Goal: Transaction & Acquisition: Purchase product/service

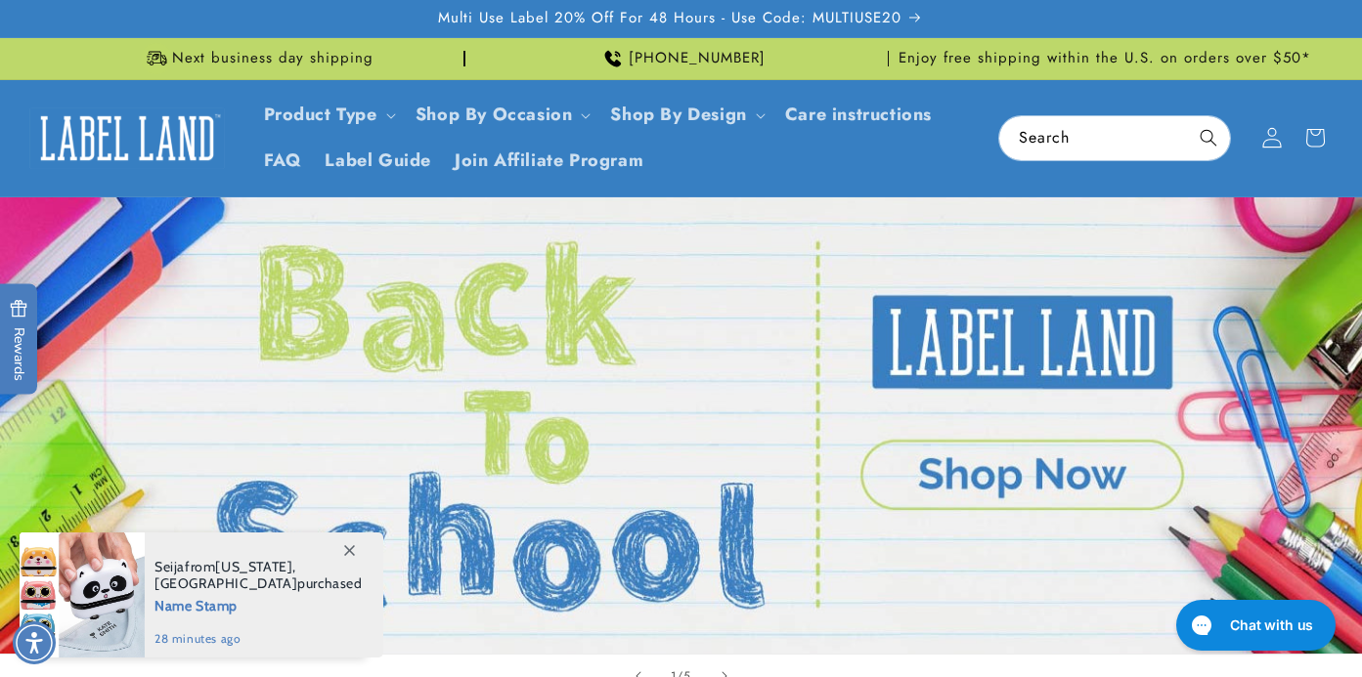
click at [1276, 139] on icon at bounding box center [1271, 138] width 21 height 21
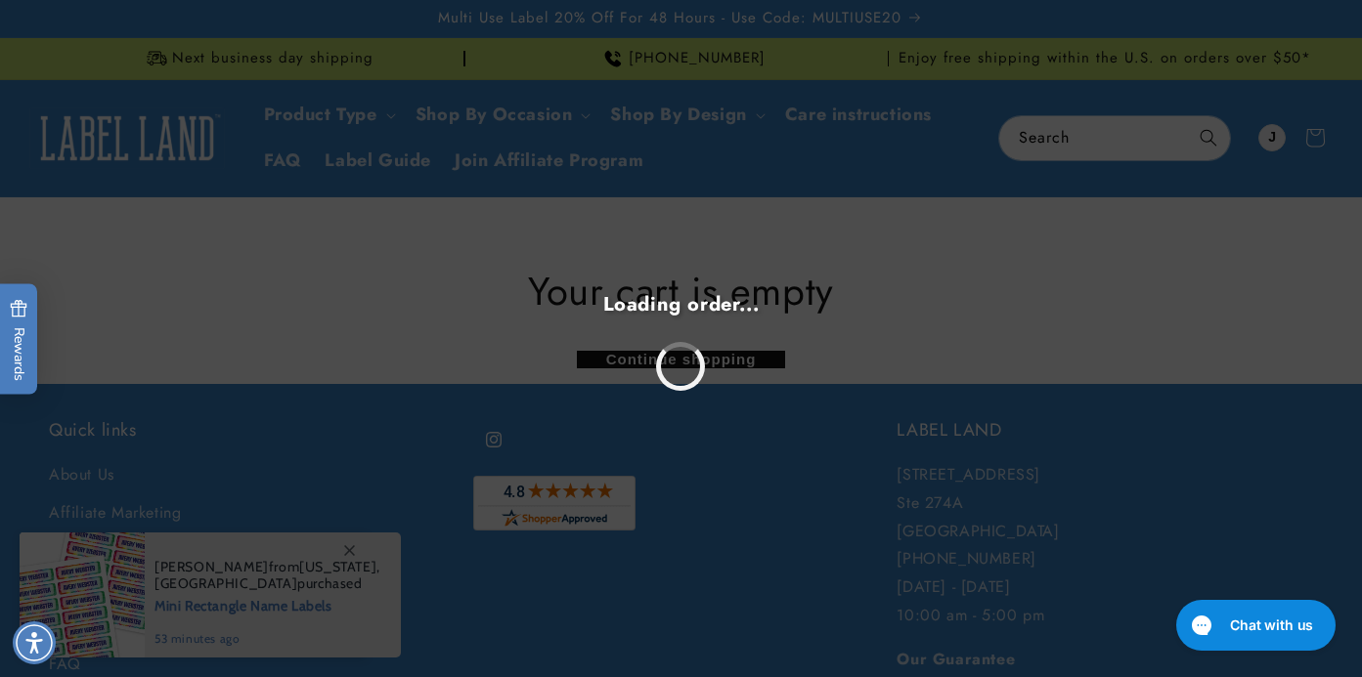
click at [939, 290] on div "Loading order..." at bounding box center [681, 338] width 1362 height 677
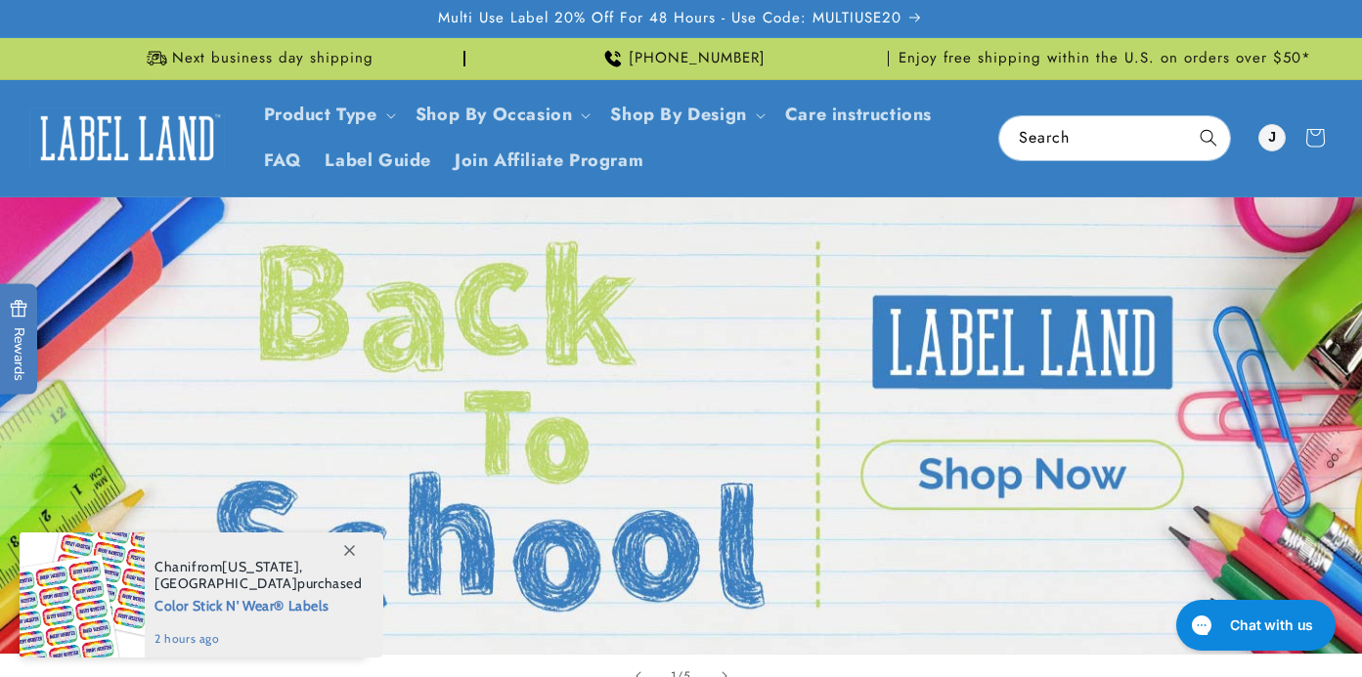
click at [1053, 468] on link "Open this option" at bounding box center [681, 425] width 1362 height 456
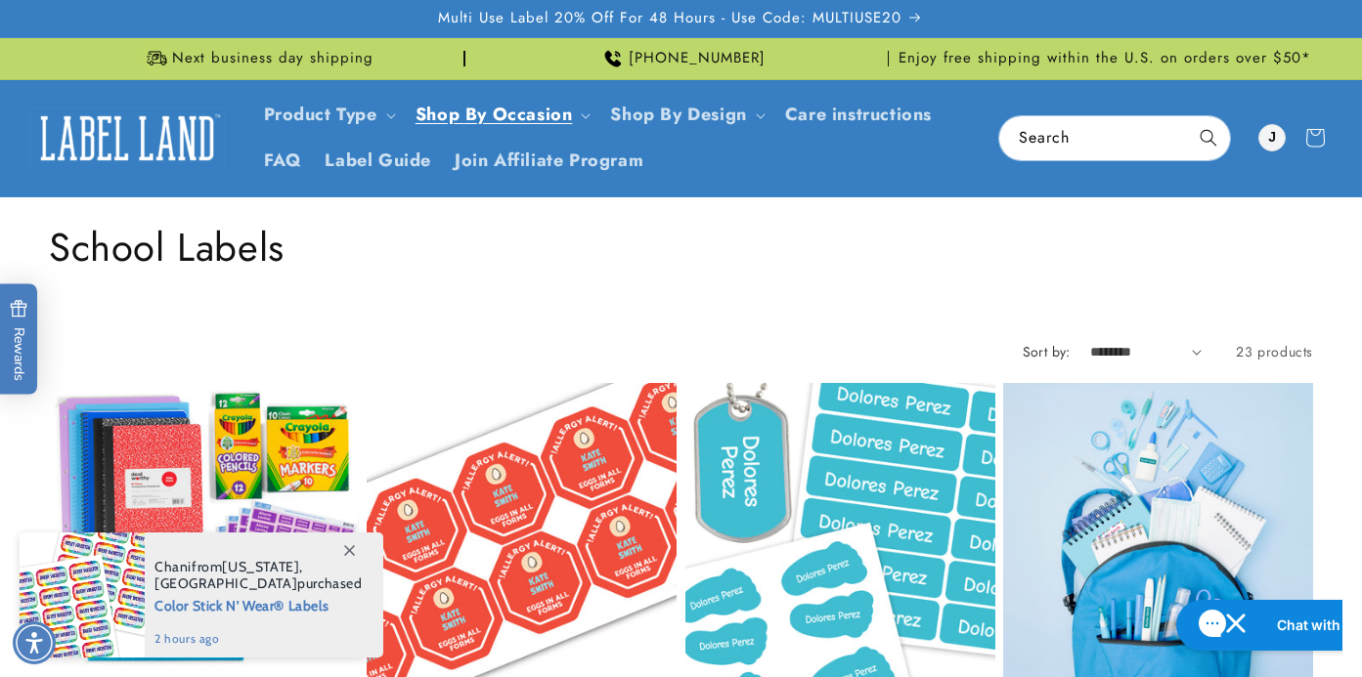
click at [348, 550] on icon at bounding box center [349, 550] width 11 height 11
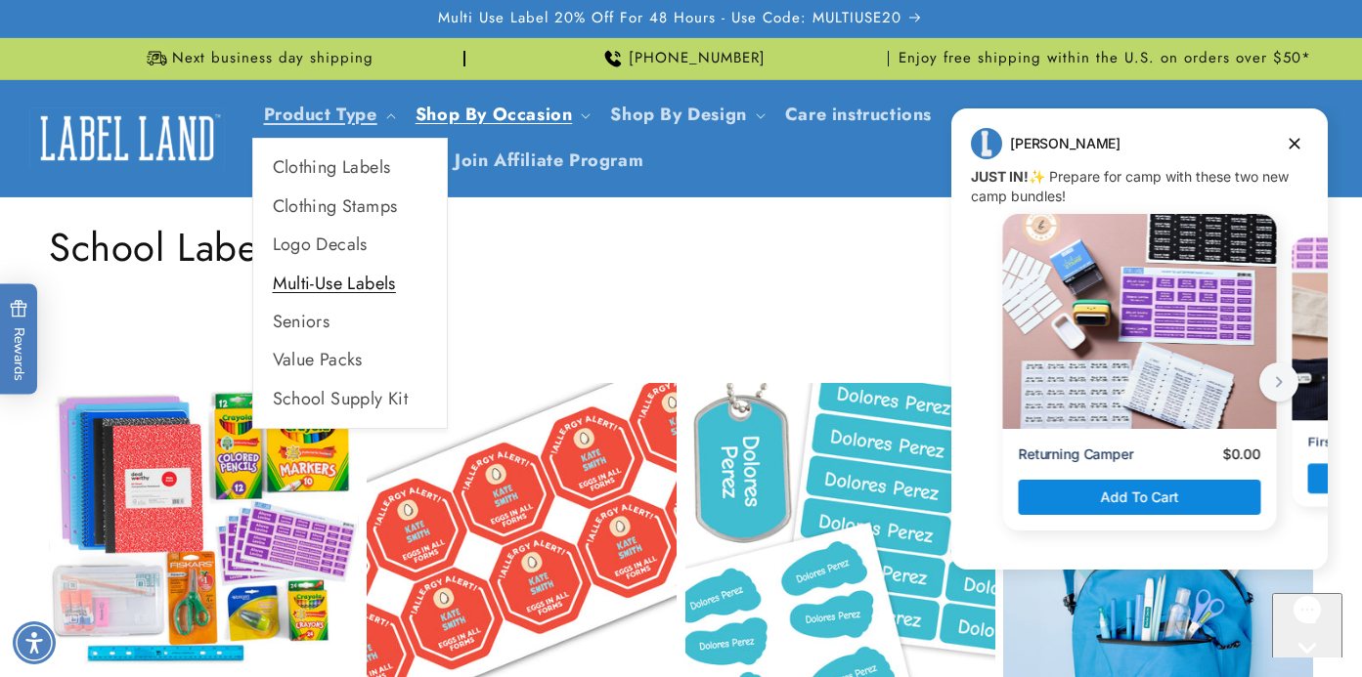
click at [366, 285] on link "Multi-Use Labels" at bounding box center [350, 284] width 194 height 38
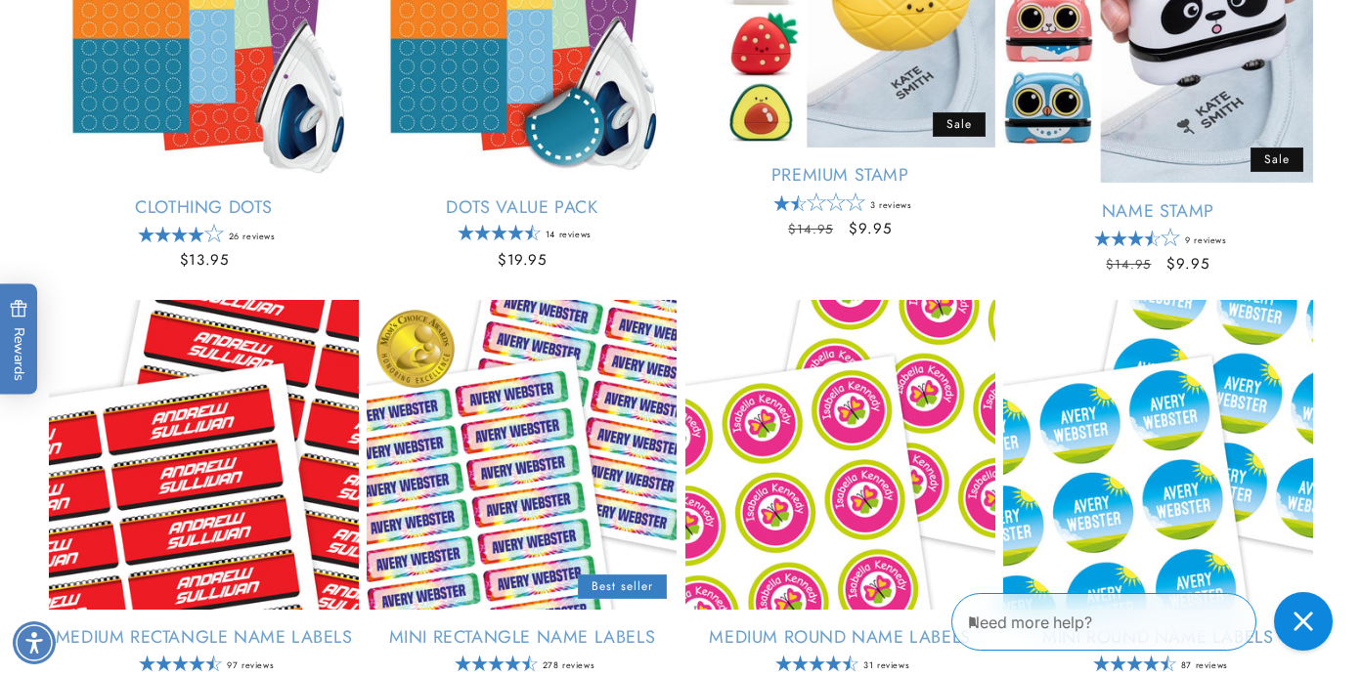
scroll to position [1153, 0]
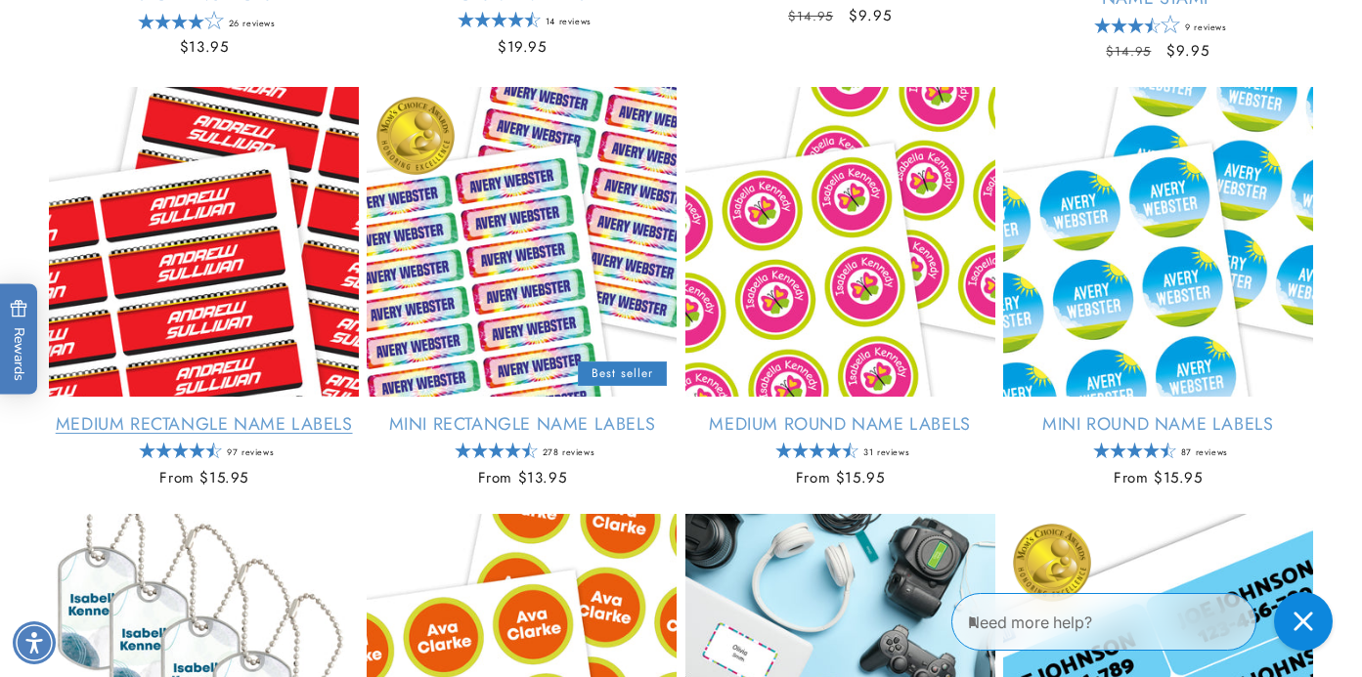
click at [233, 426] on link "Medium Rectangle Name Labels" at bounding box center [204, 424] width 310 height 22
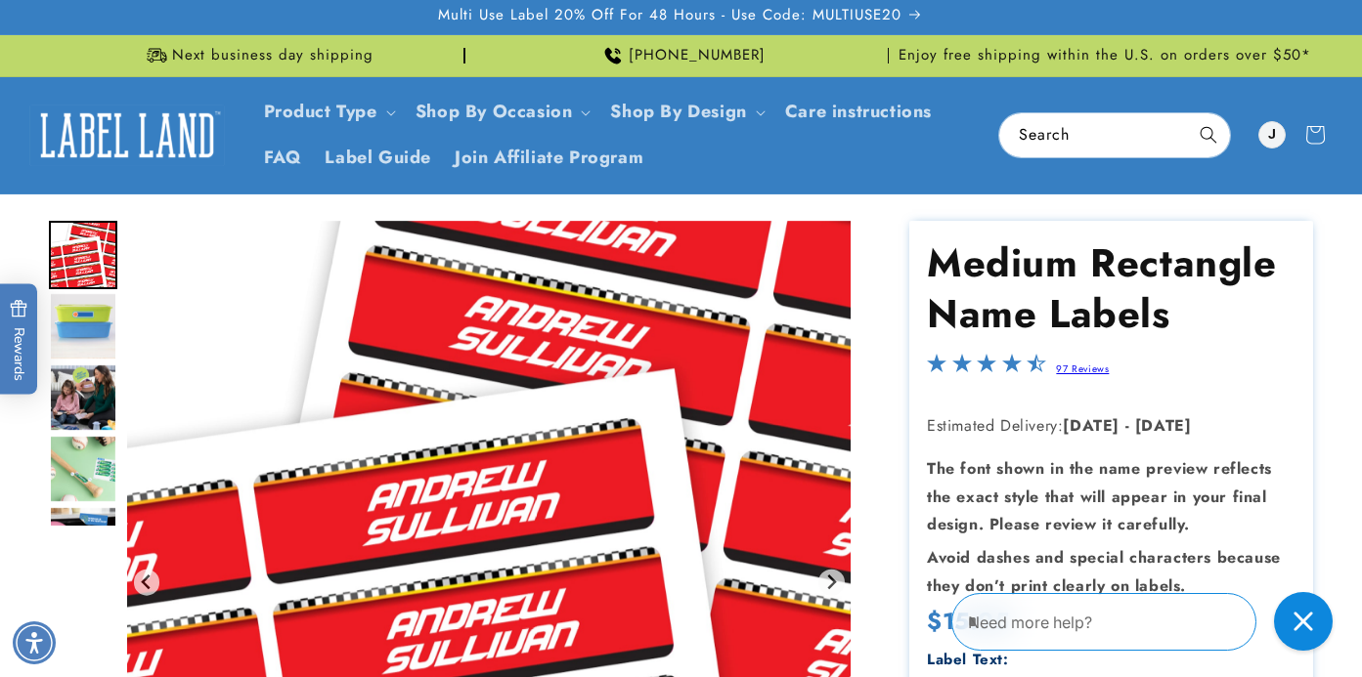
scroll to position [4, 0]
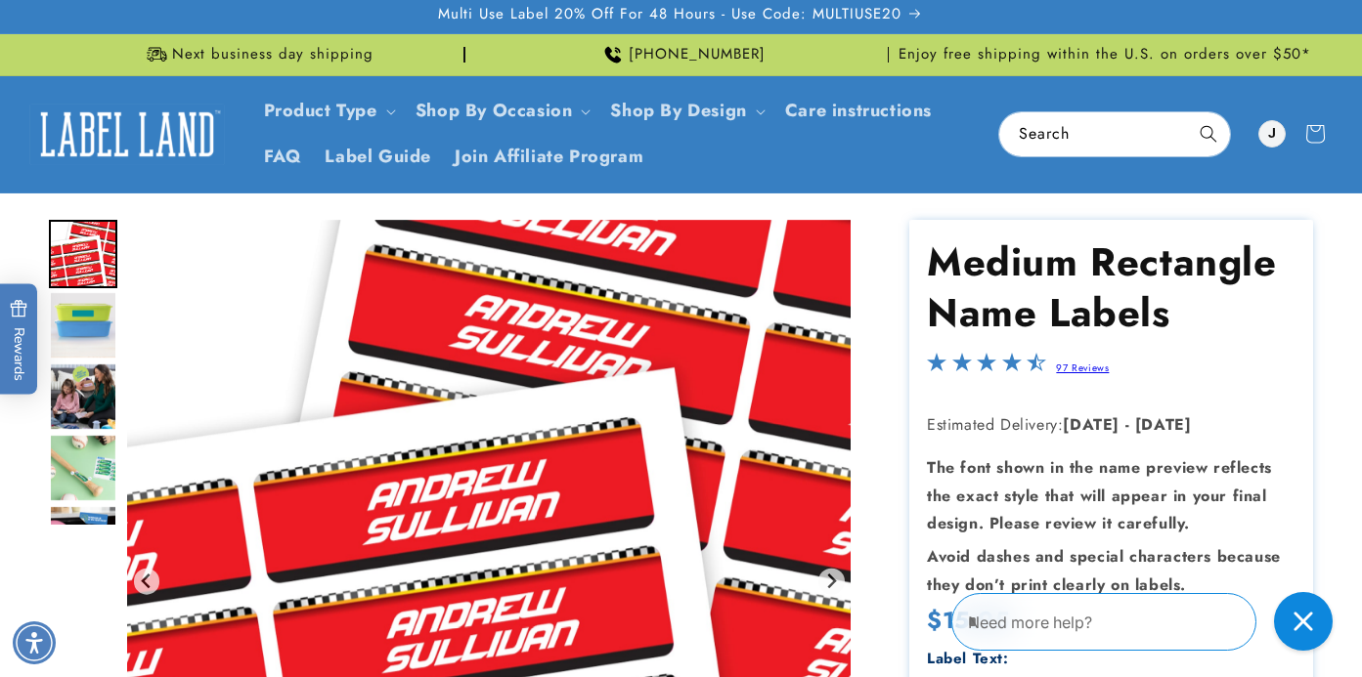
click at [89, 327] on img "Go to slide 2" at bounding box center [83, 325] width 68 height 68
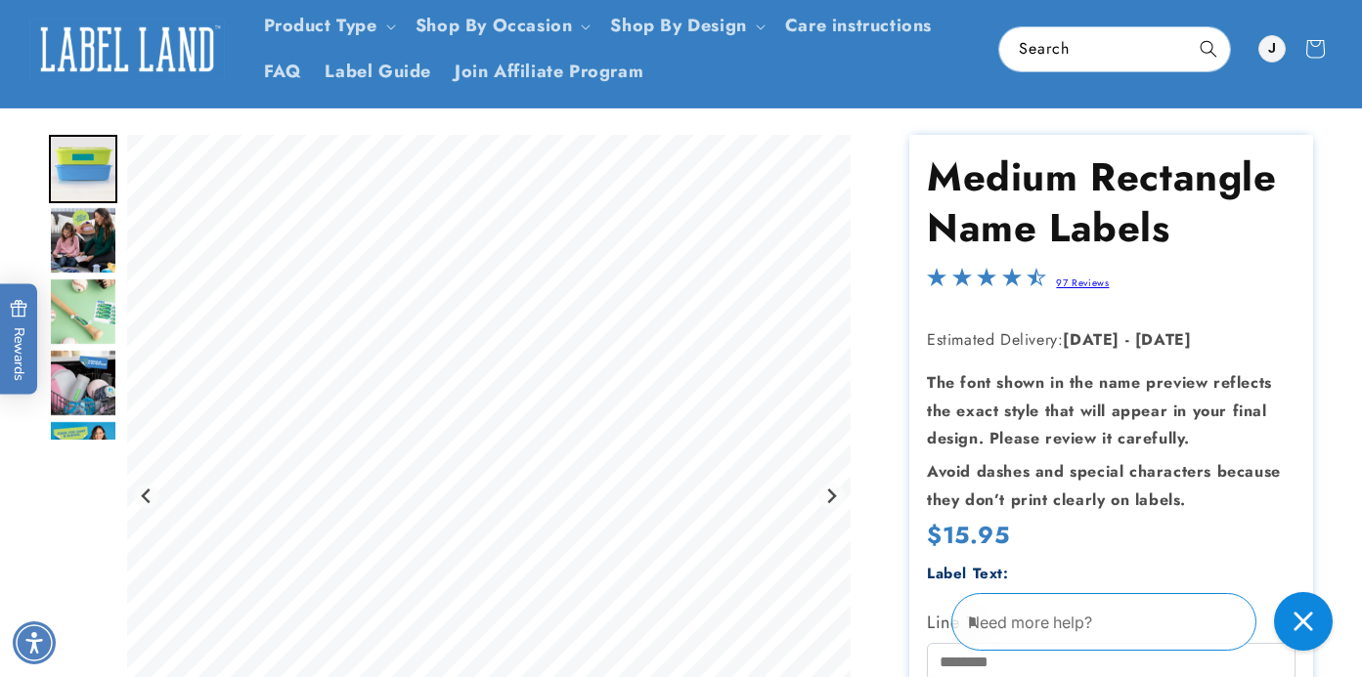
scroll to position [354, 0]
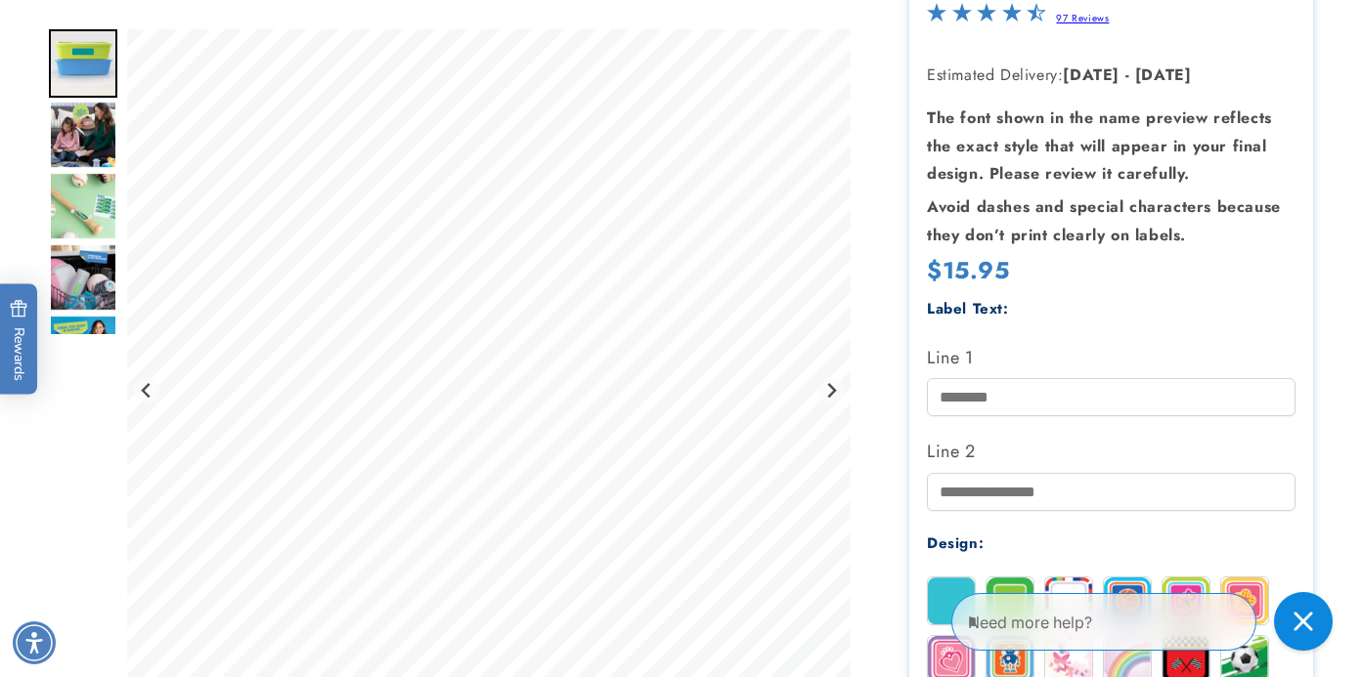
click at [90, 282] on img "Go to slide 5" at bounding box center [83, 277] width 68 height 68
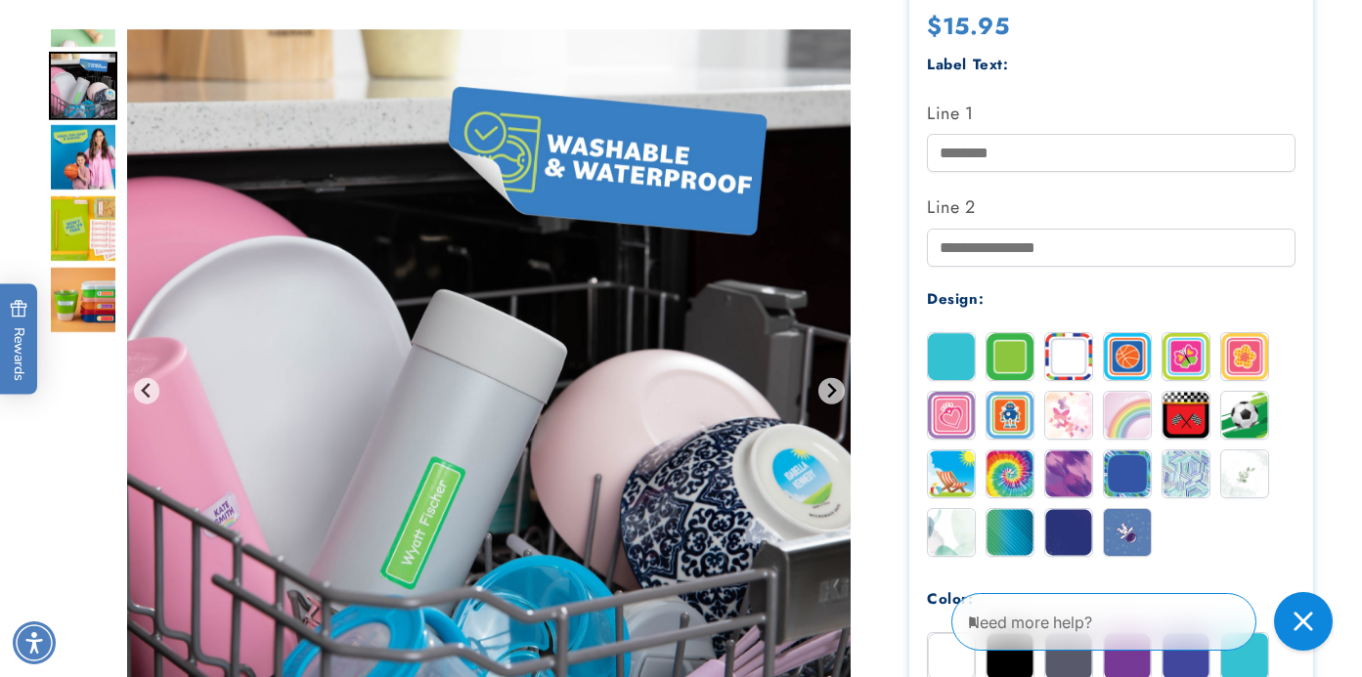
scroll to position [632, 0]
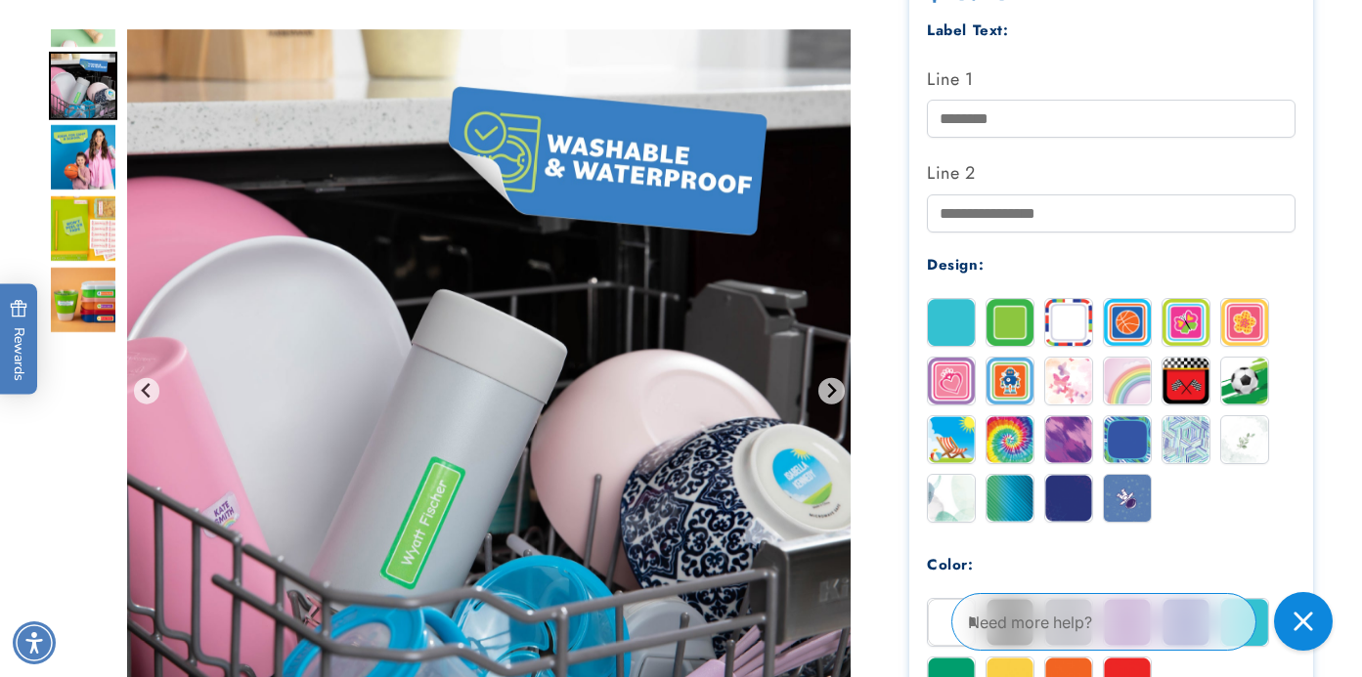
click at [85, 295] on img "Go to slide 8" at bounding box center [83, 300] width 68 height 68
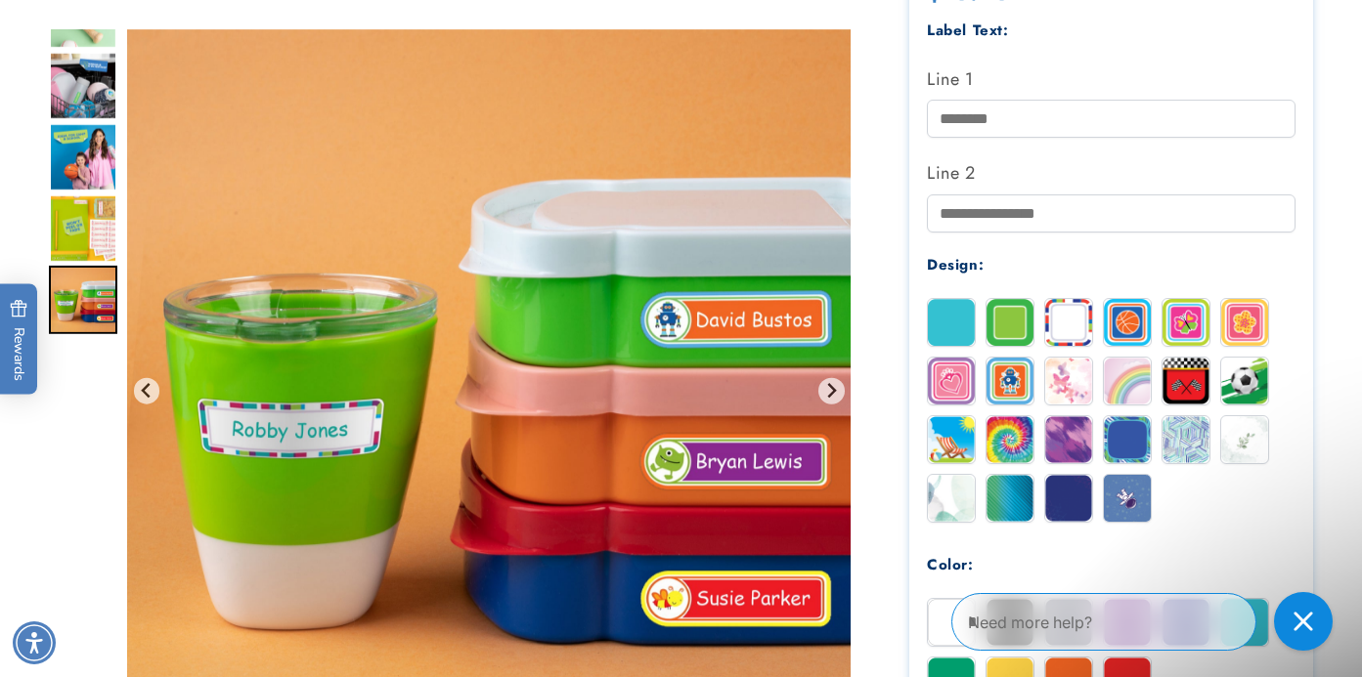
scroll to position [0, 0]
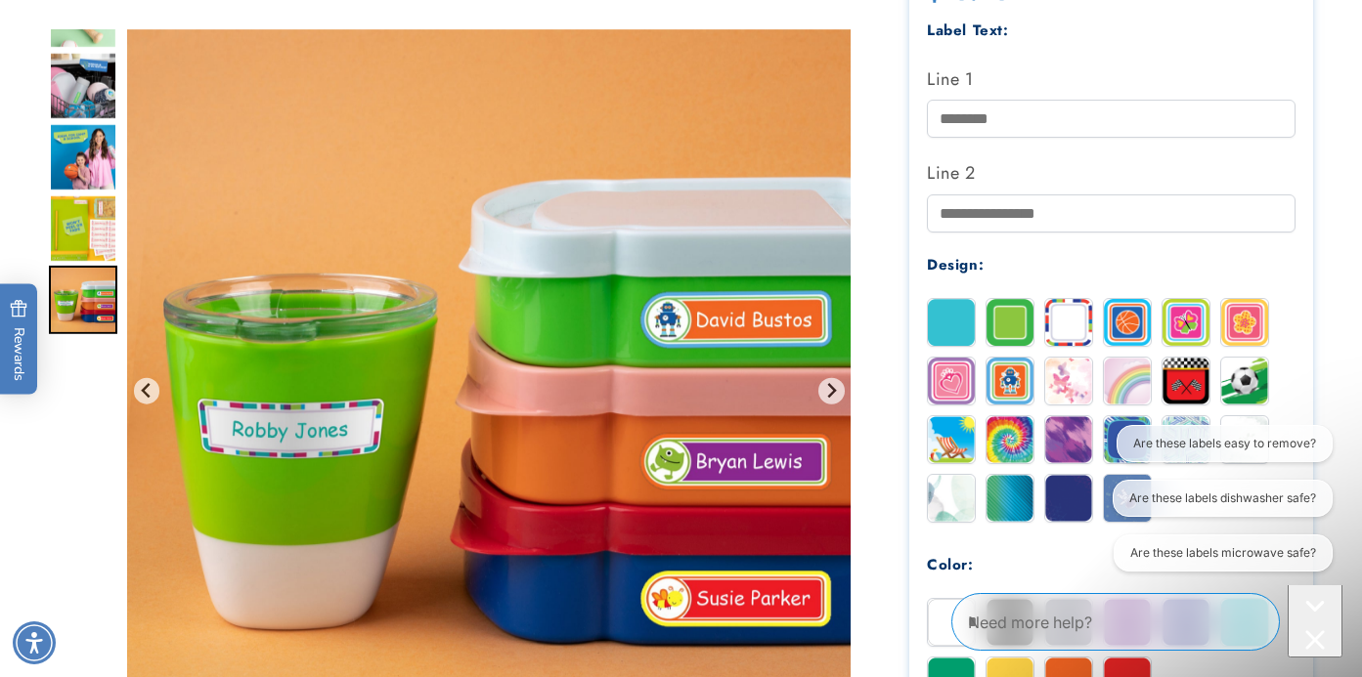
click at [1019, 435] on img at bounding box center [1009, 439] width 47 height 47
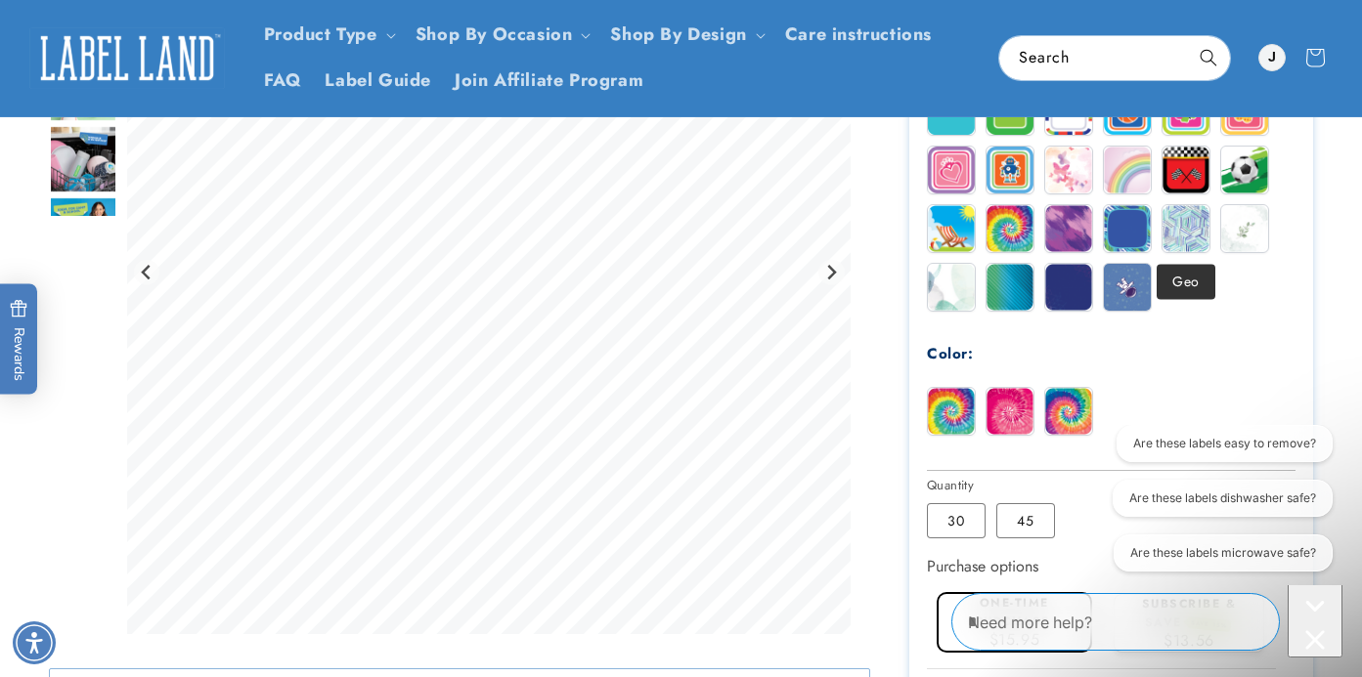
scroll to position [704, 0]
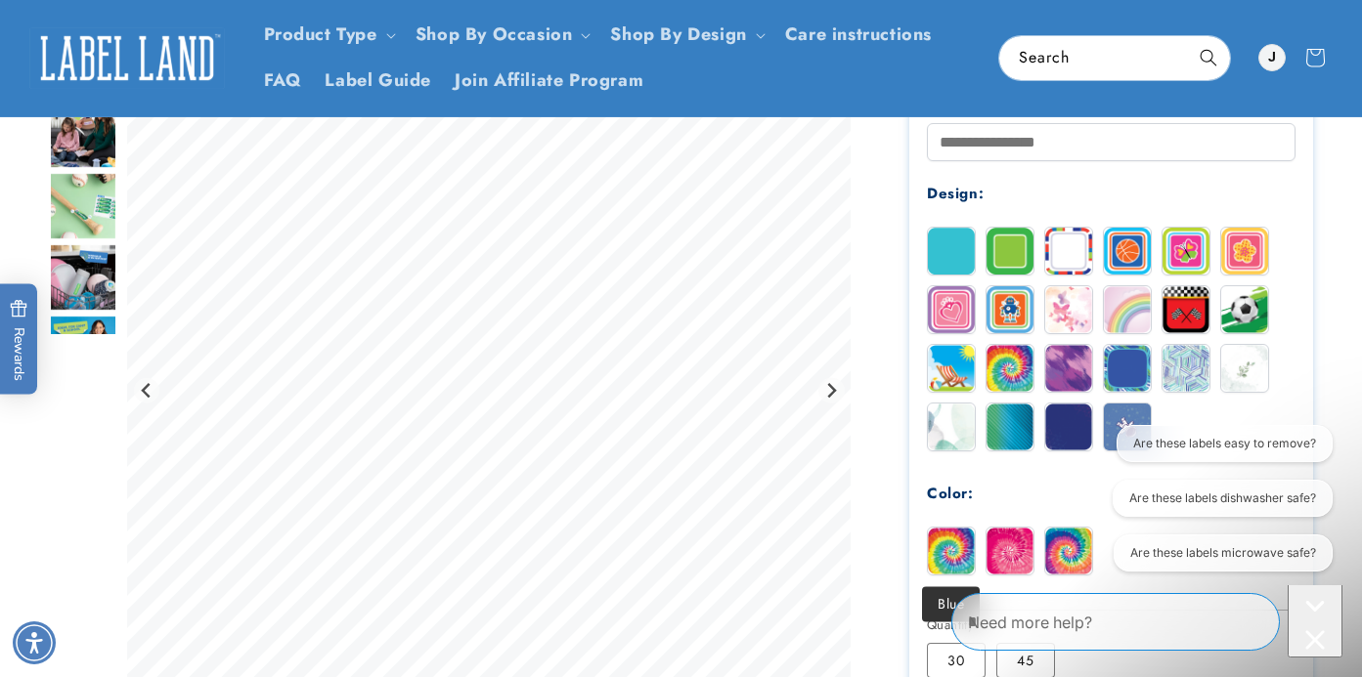
click at [953, 558] on img at bounding box center [951, 551] width 47 height 47
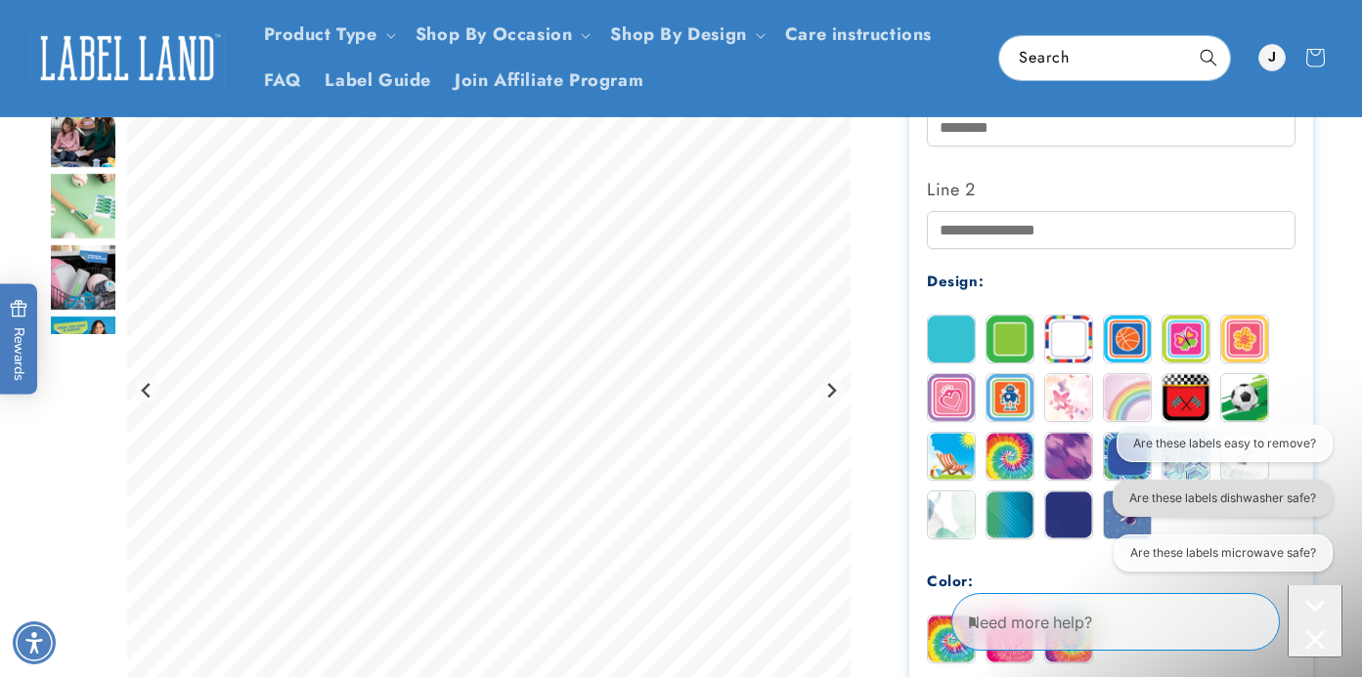
scroll to position [537, 0]
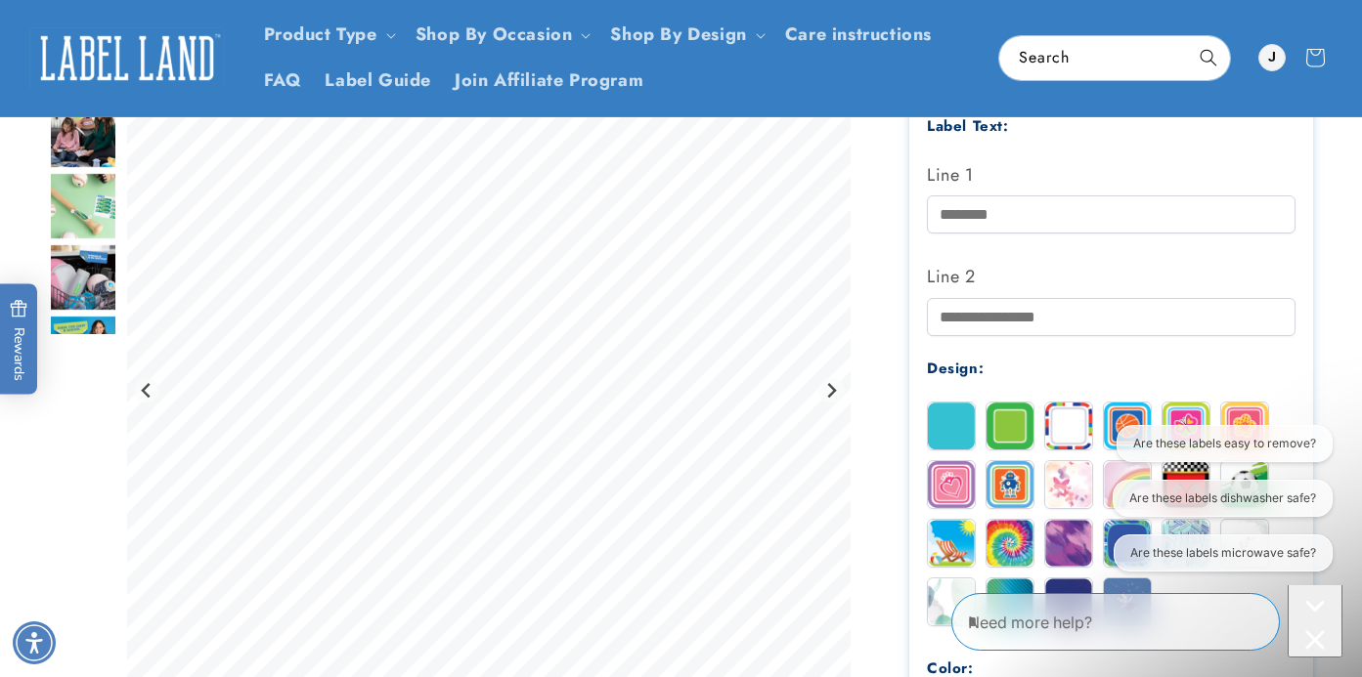
click at [1314, 630] on div "Close conversation starters" at bounding box center [1314, 642] width 39 height 24
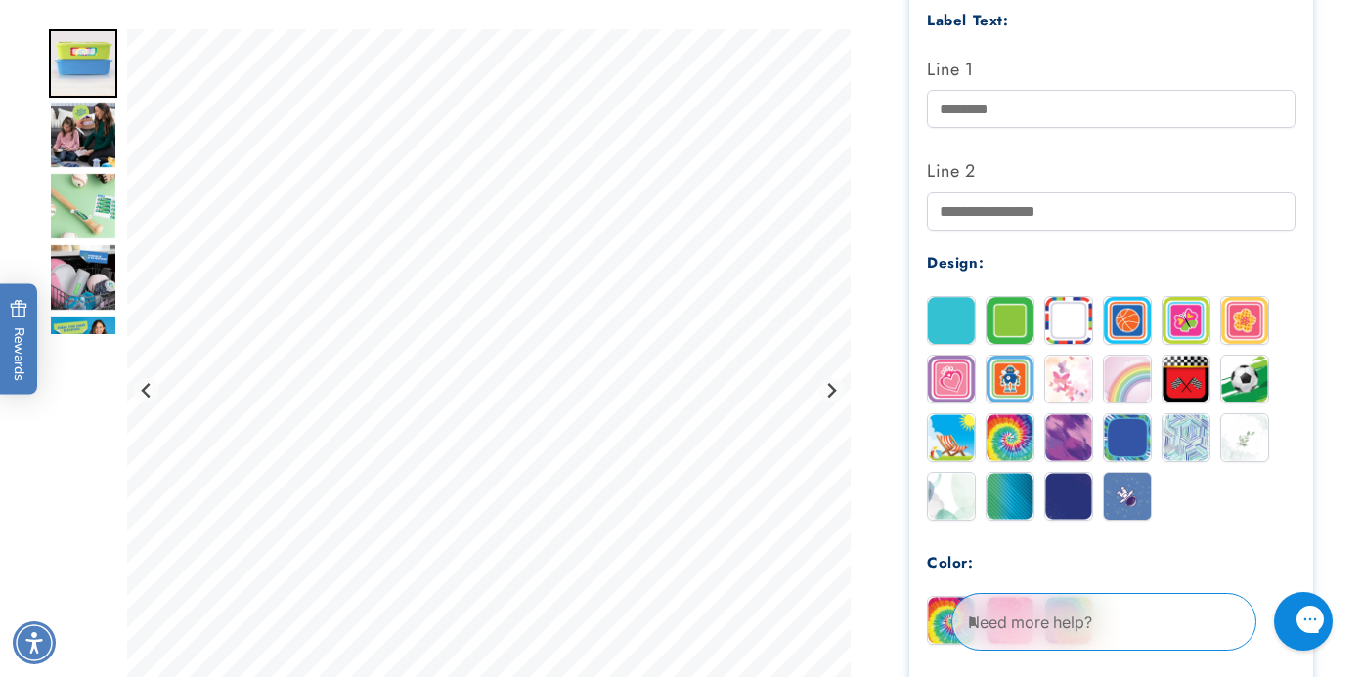
scroll to position [655, 0]
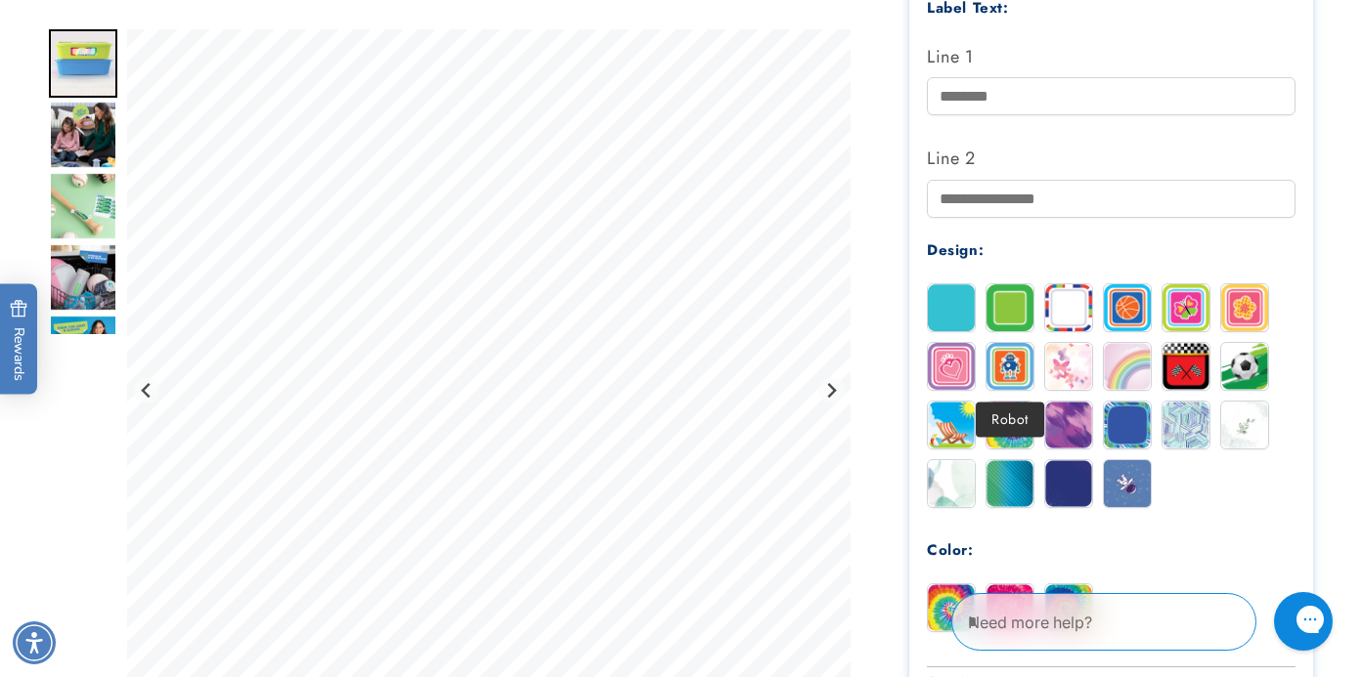
click at [1022, 375] on img at bounding box center [1009, 366] width 47 height 47
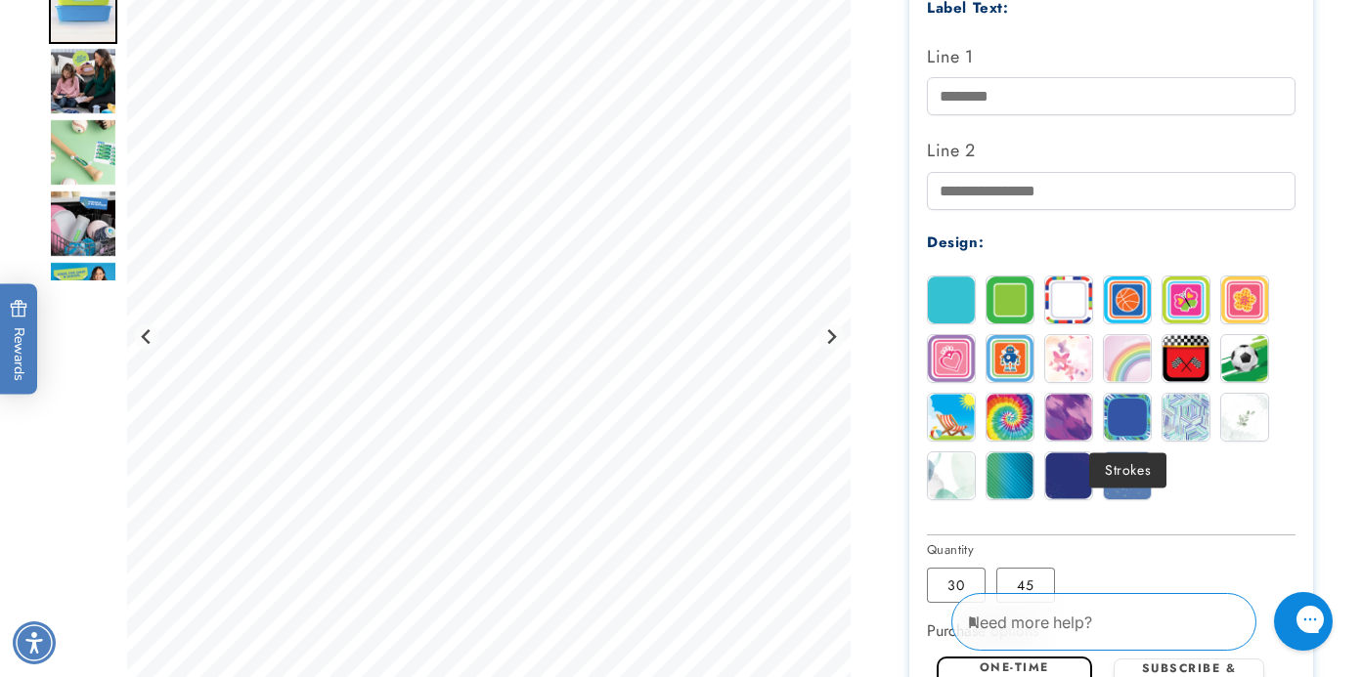
click at [1125, 408] on img at bounding box center [1126, 417] width 47 height 47
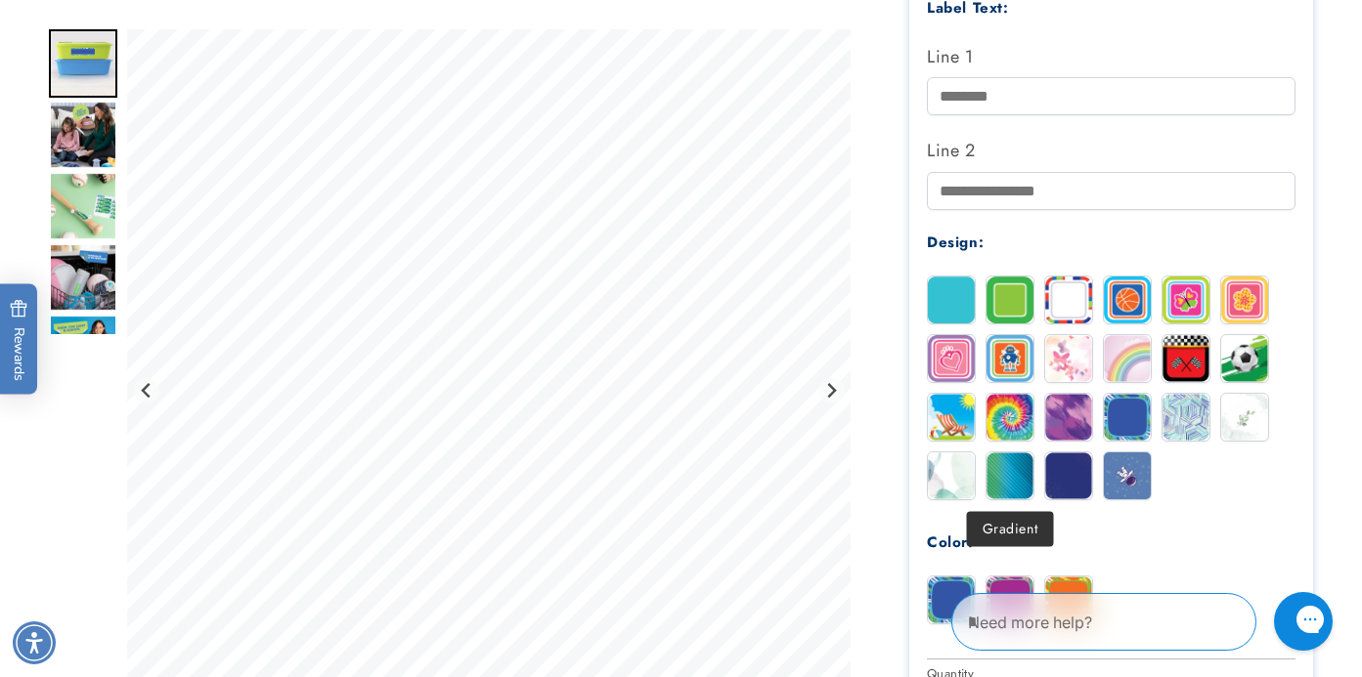
click at [1018, 471] on img at bounding box center [1009, 476] width 47 height 47
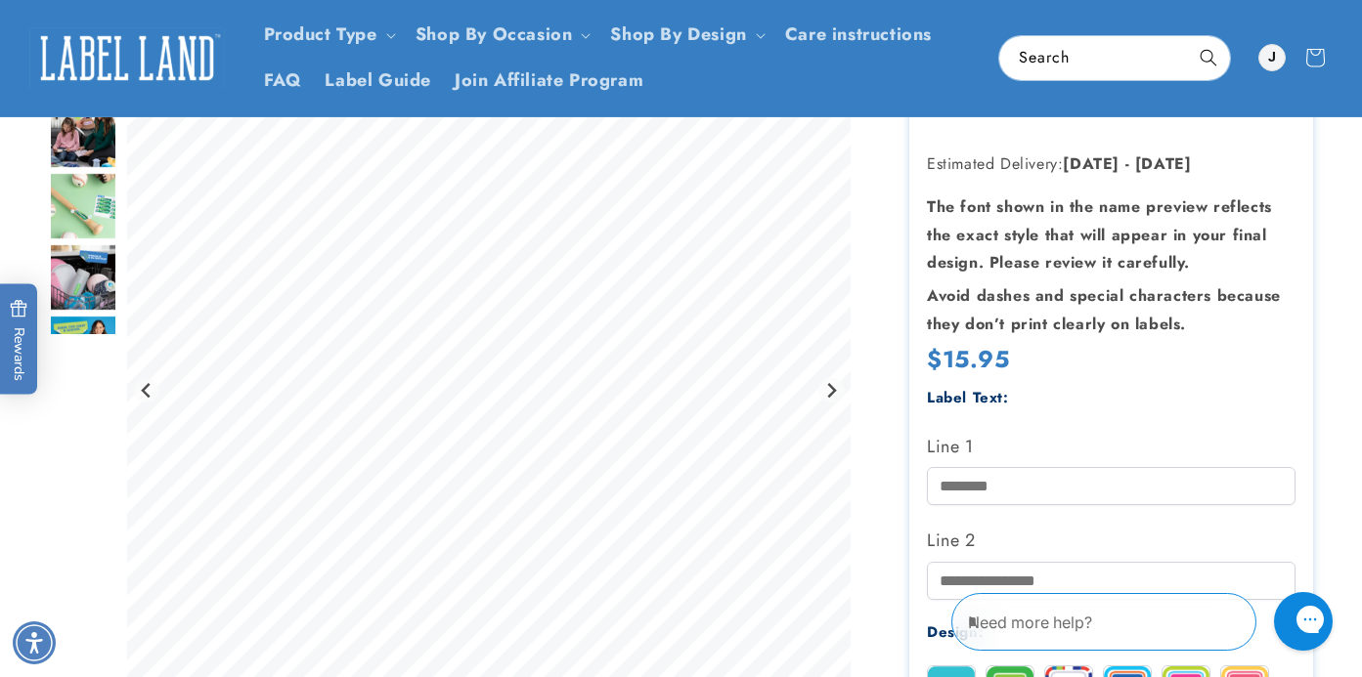
scroll to position [269, 0]
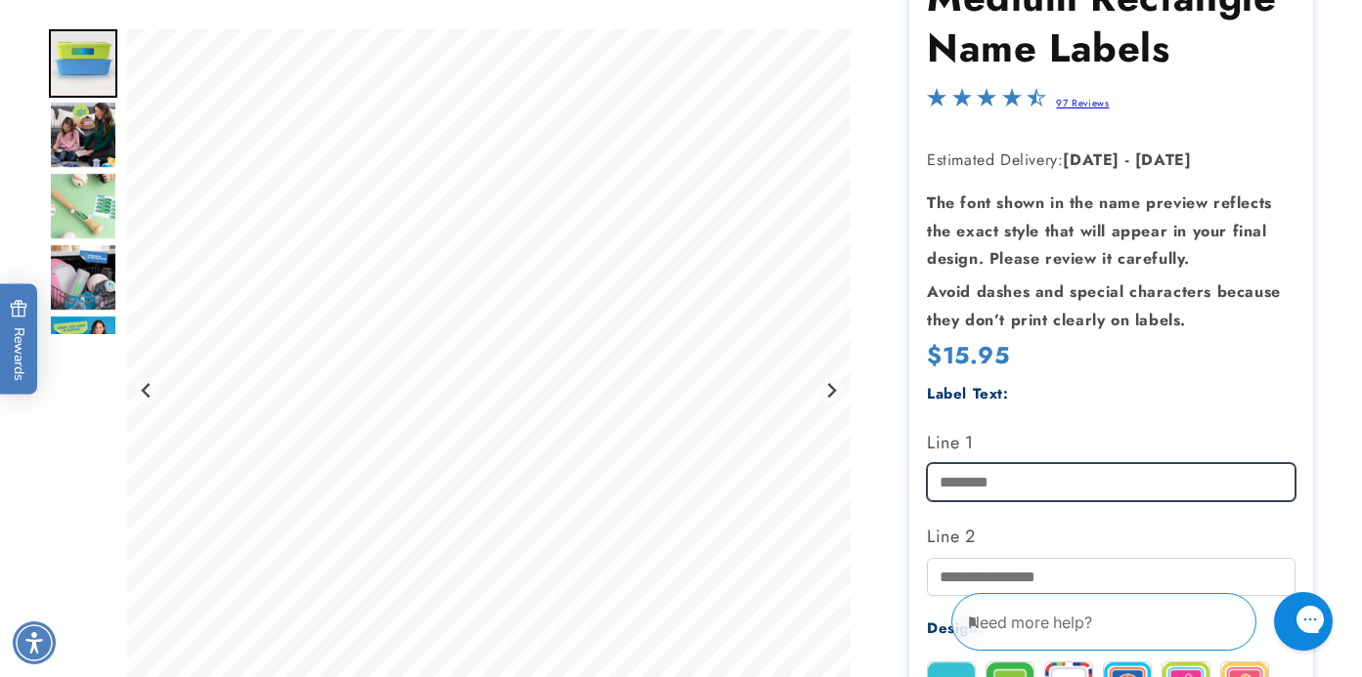
click at [991, 469] on input "Line 1" at bounding box center [1111, 482] width 369 height 38
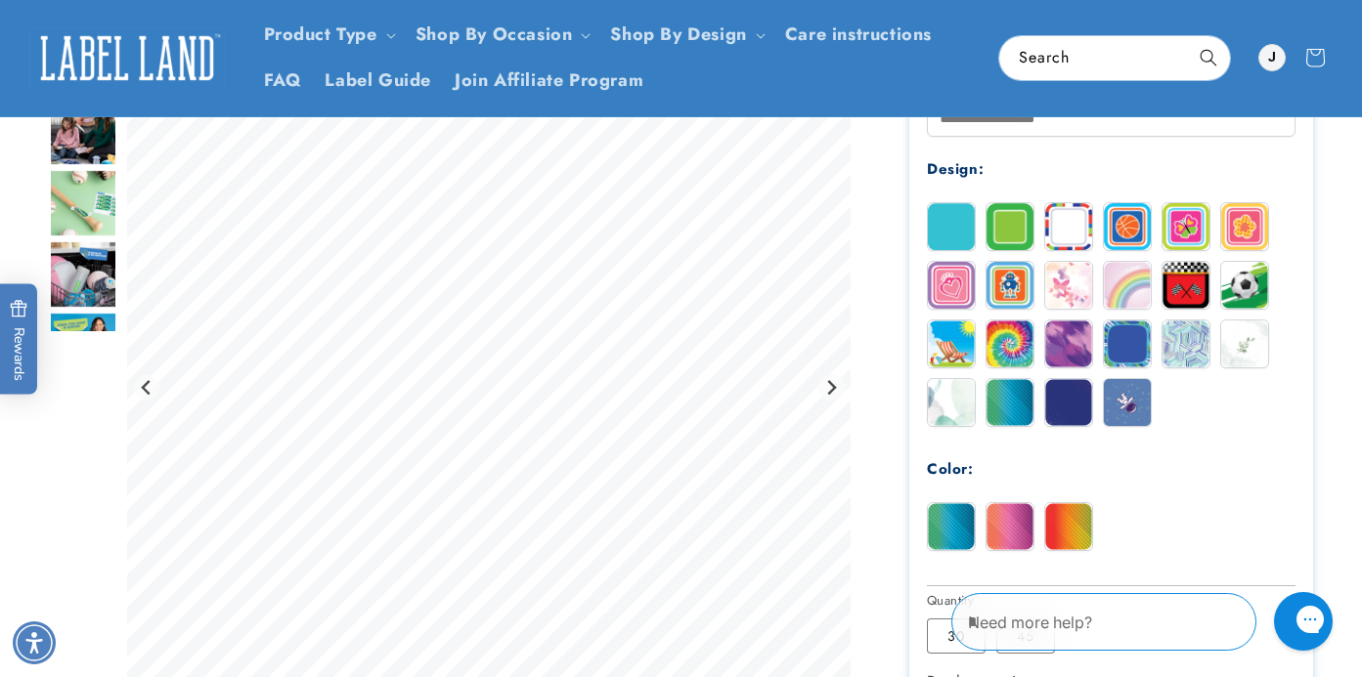
scroll to position [697, 0]
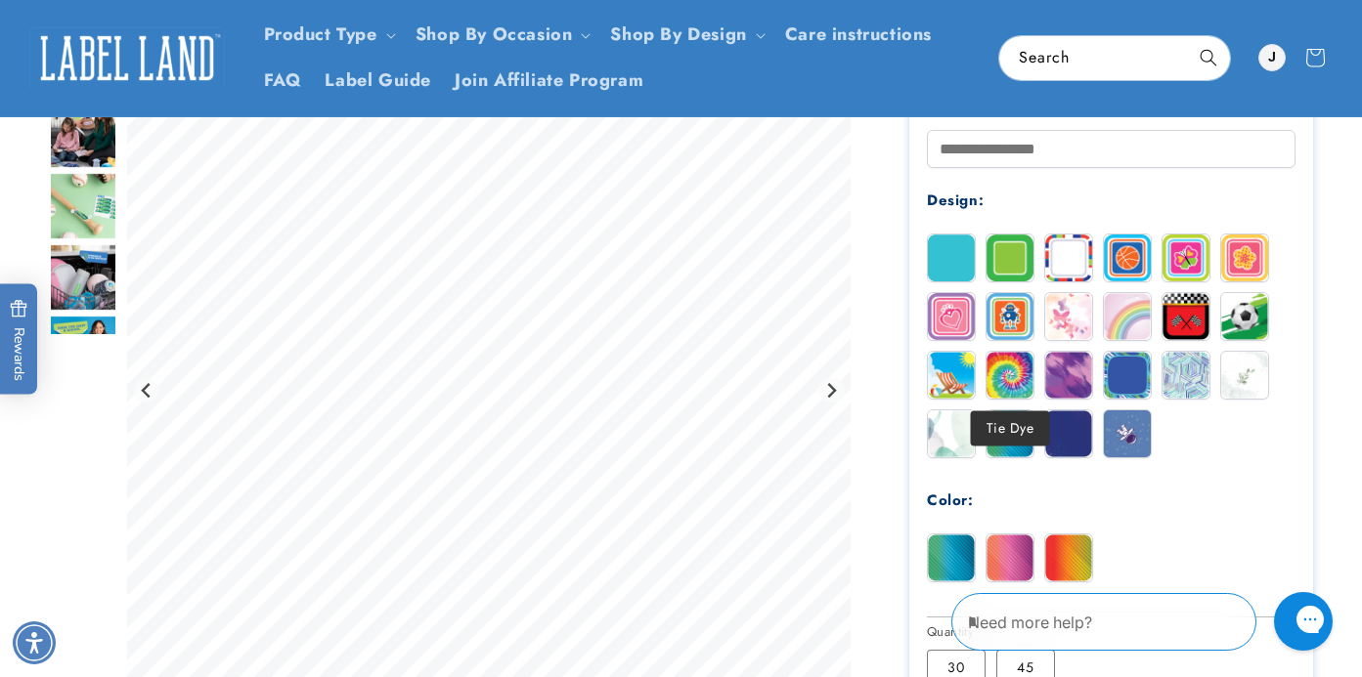
type input "**********"
click at [1008, 378] on img at bounding box center [1009, 375] width 47 height 47
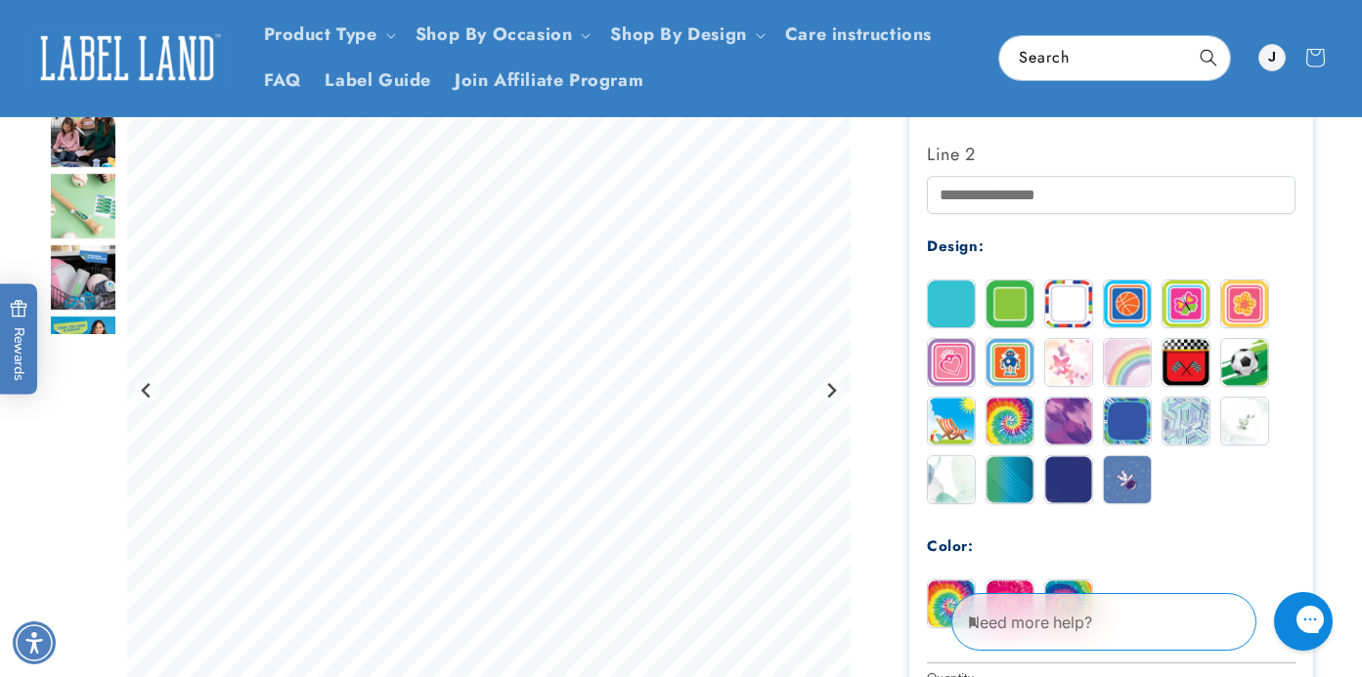
scroll to position [488, 0]
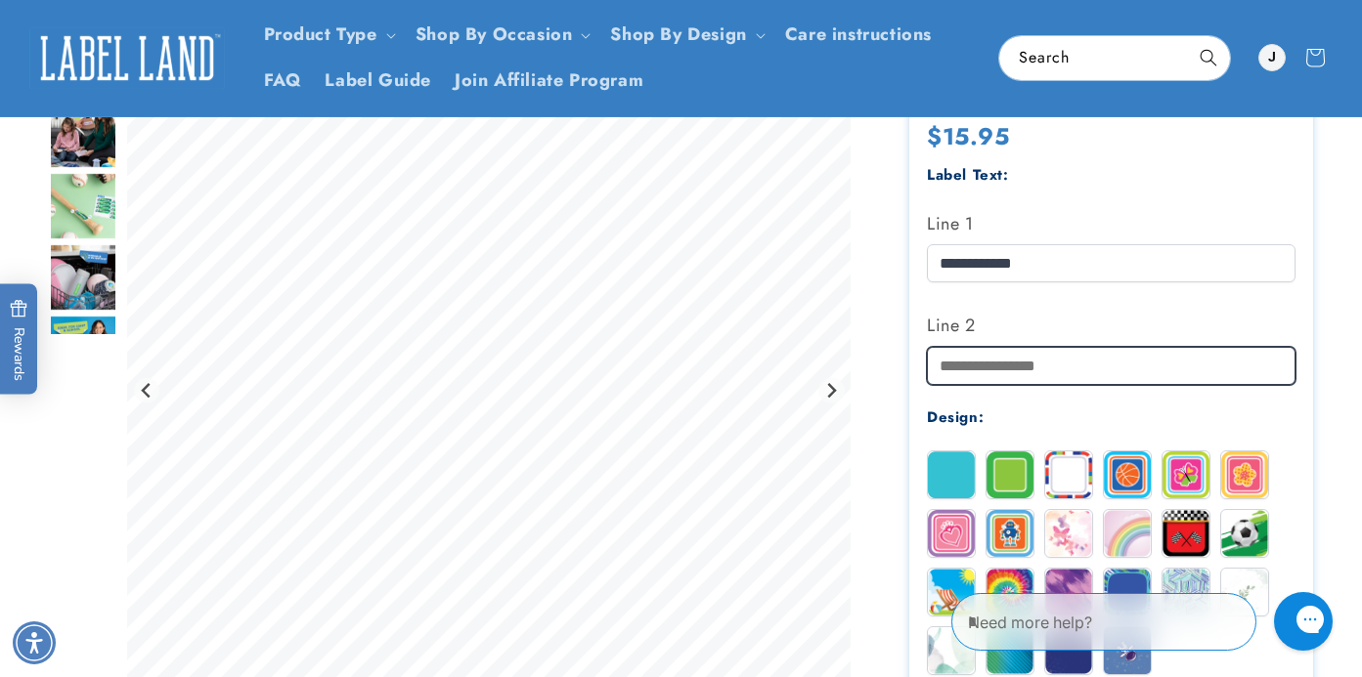
click at [1015, 366] on input "Line 2" at bounding box center [1111, 366] width 369 height 38
type input "**********"
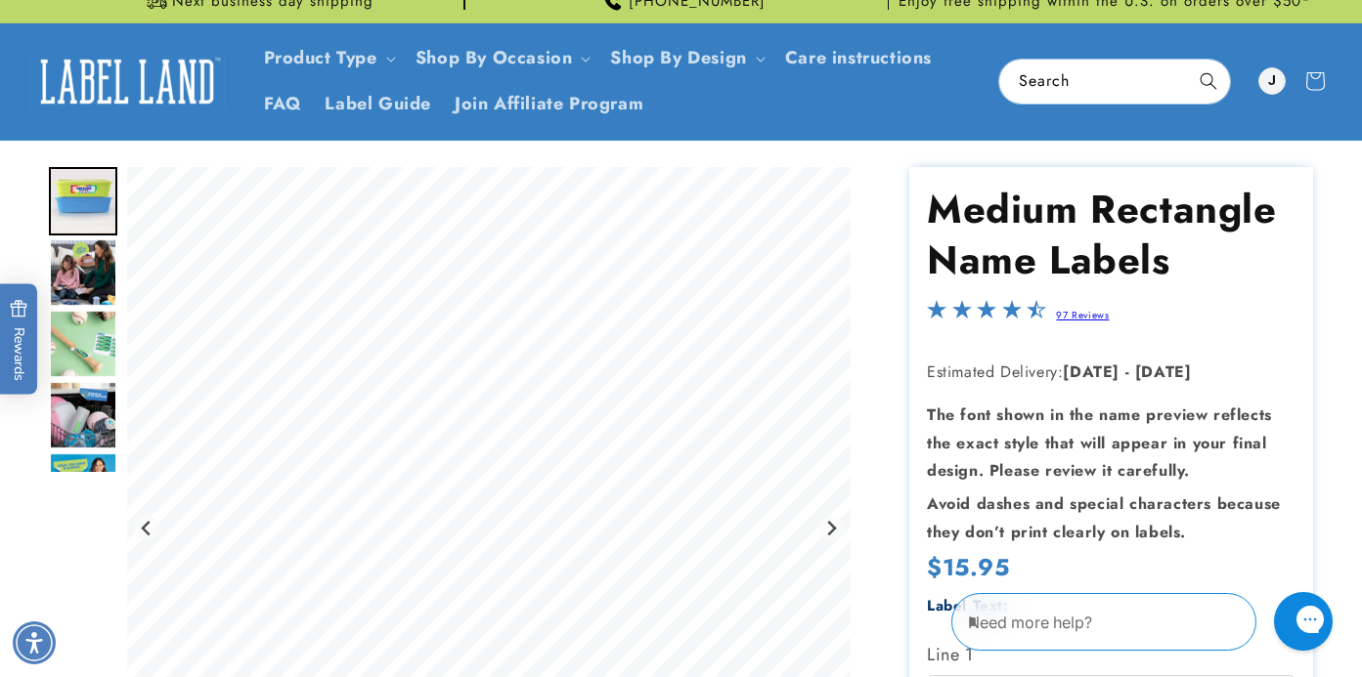
scroll to position [0, 0]
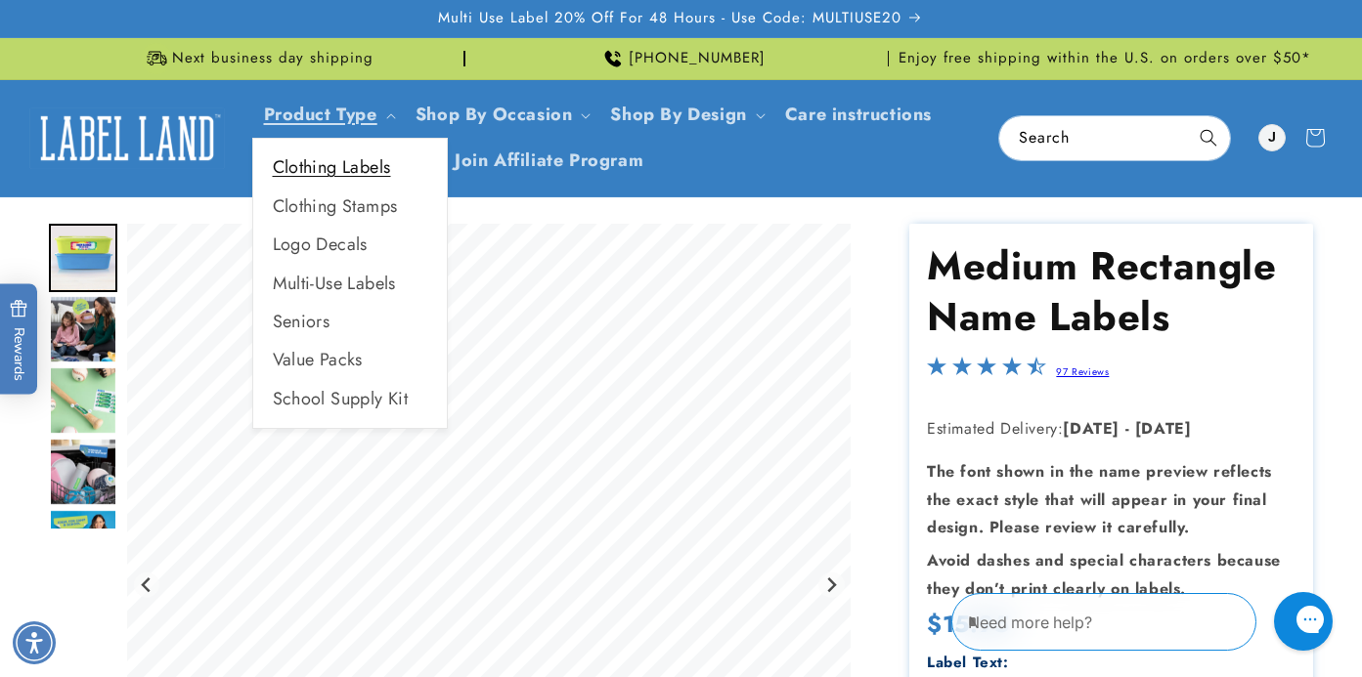
click at [345, 173] on link "Clothing Labels" at bounding box center [350, 168] width 194 height 38
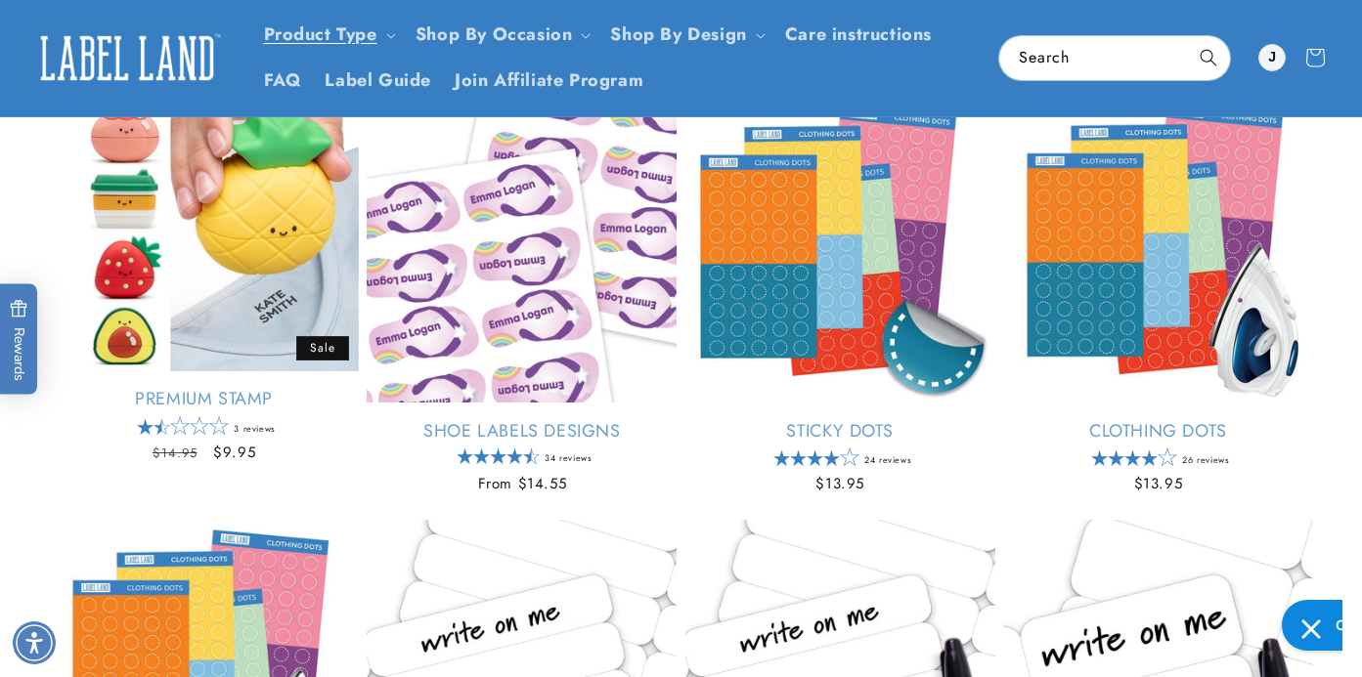
scroll to position [36, 0]
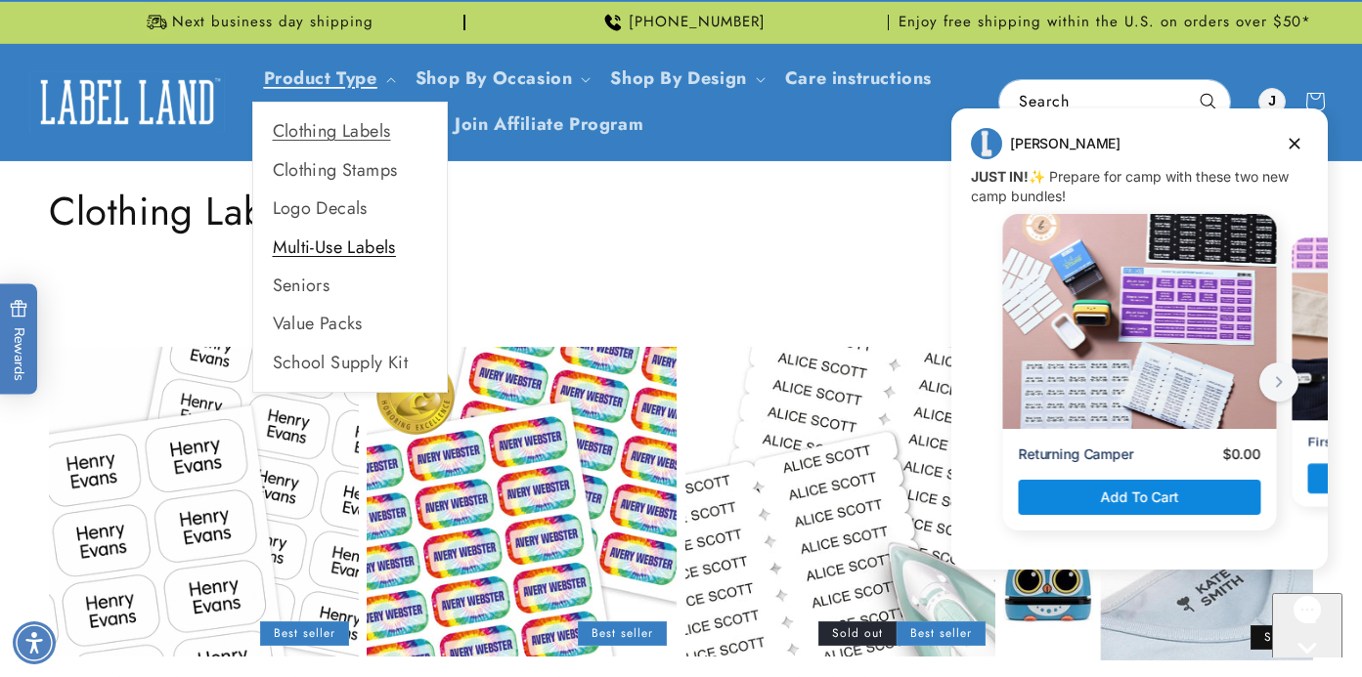
click at [365, 245] on link "Multi-Use Labels" at bounding box center [350, 248] width 194 height 38
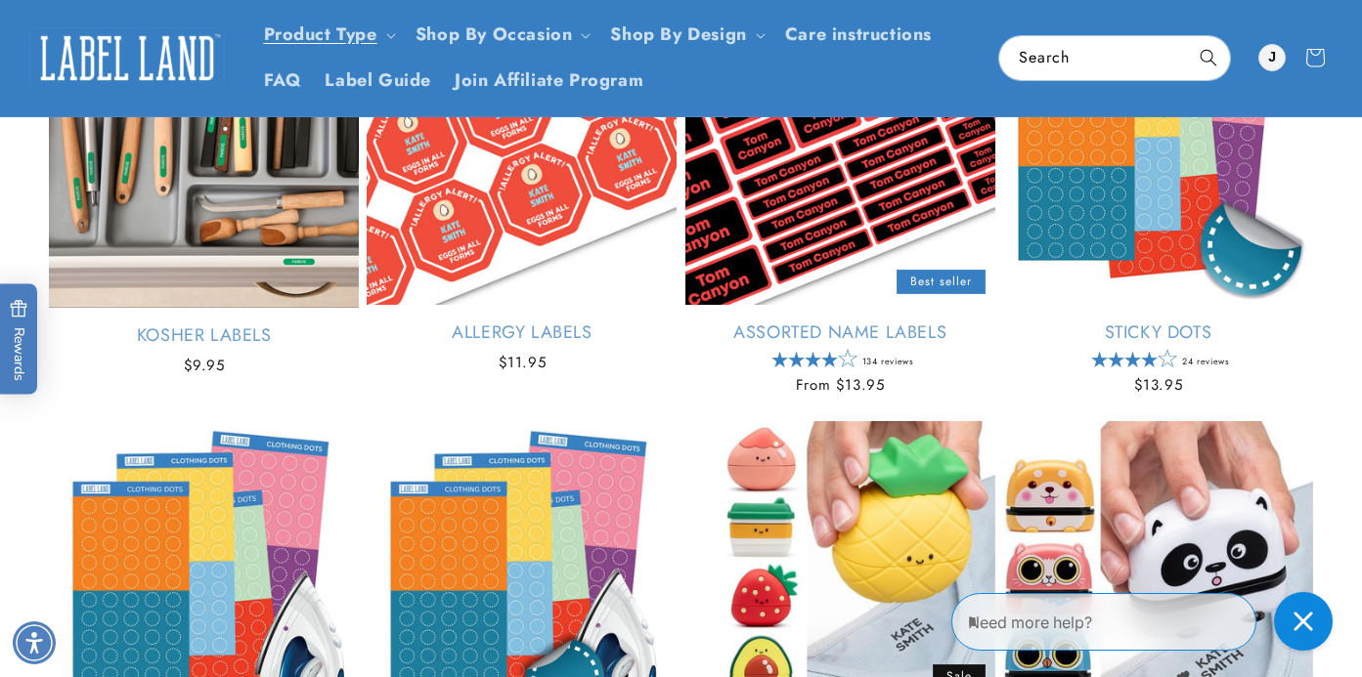
scroll to position [298, 0]
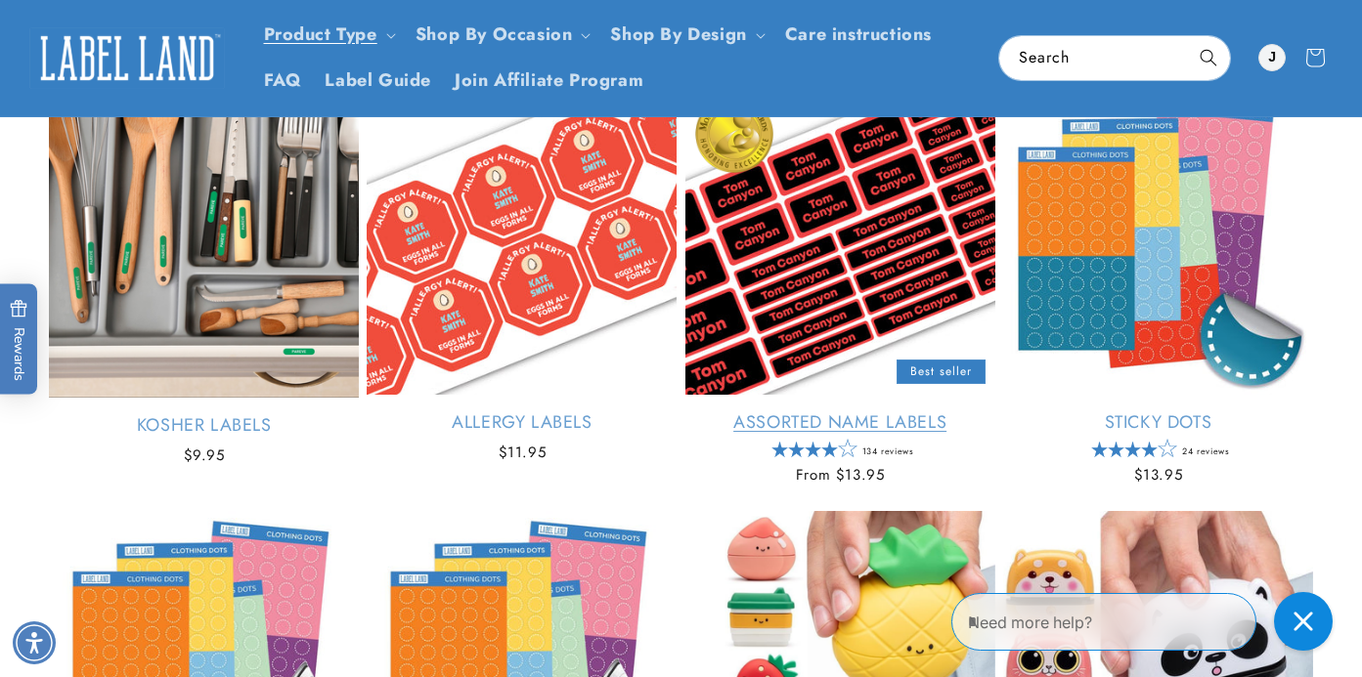
click at [834, 415] on link "Assorted Name Labels" at bounding box center [840, 422] width 310 height 22
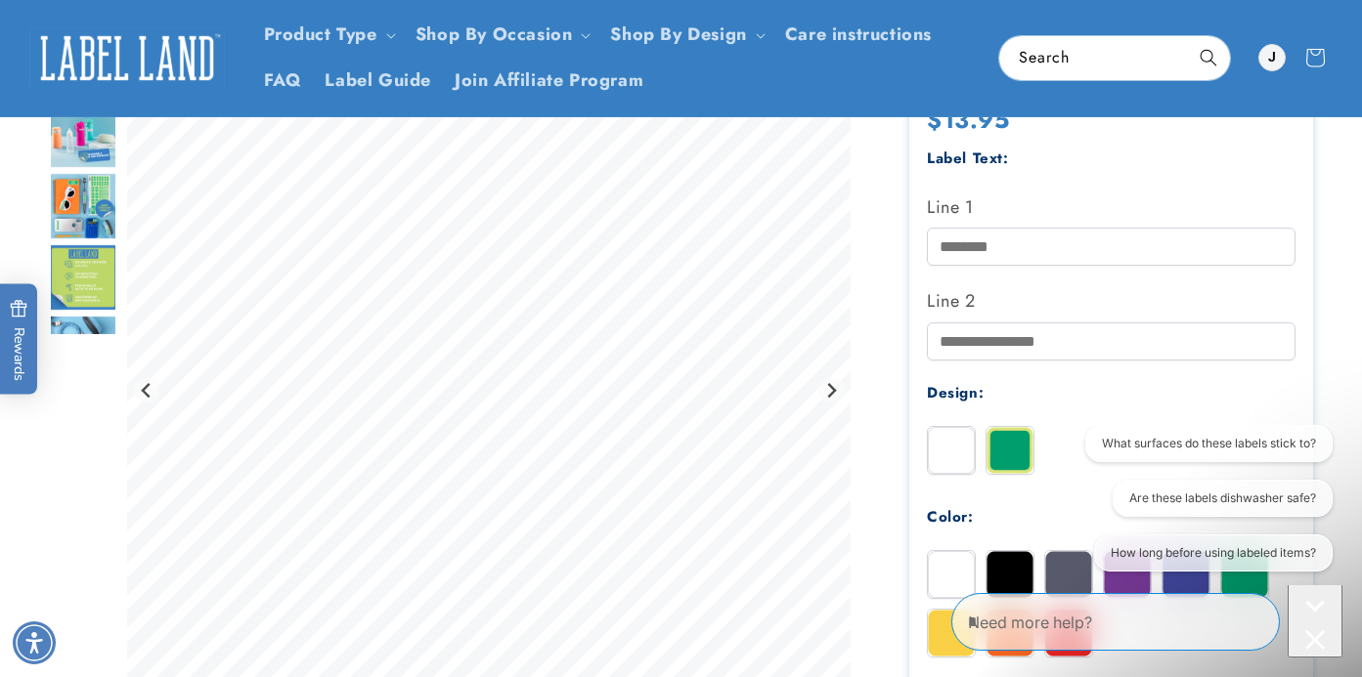
scroll to position [340, 0]
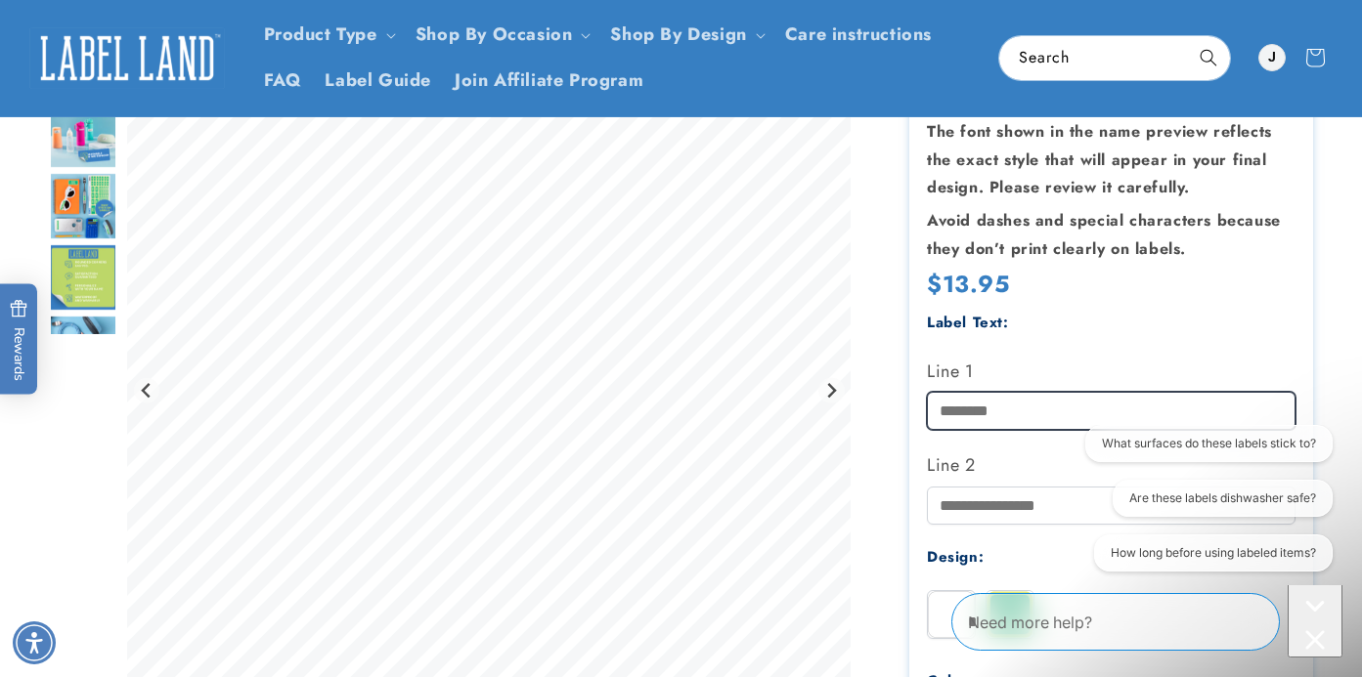
click at [996, 399] on input "Line 1" at bounding box center [1111, 411] width 369 height 38
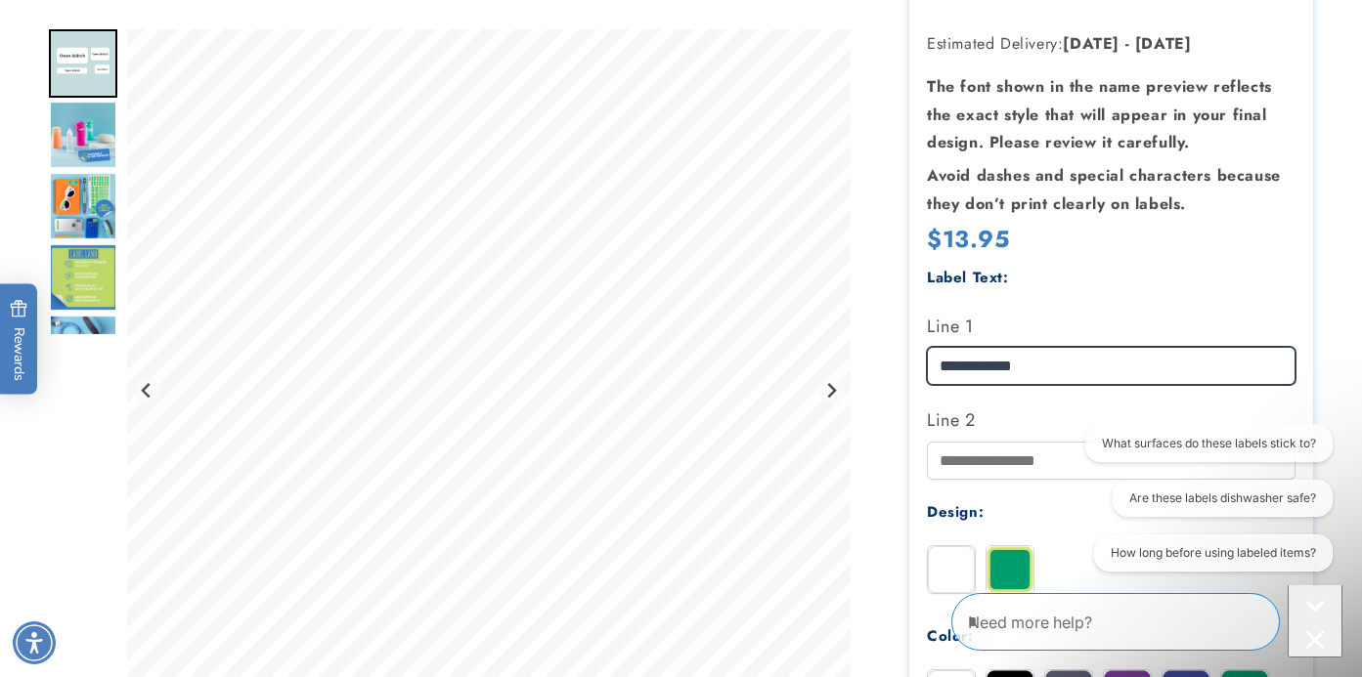
scroll to position [491, 0]
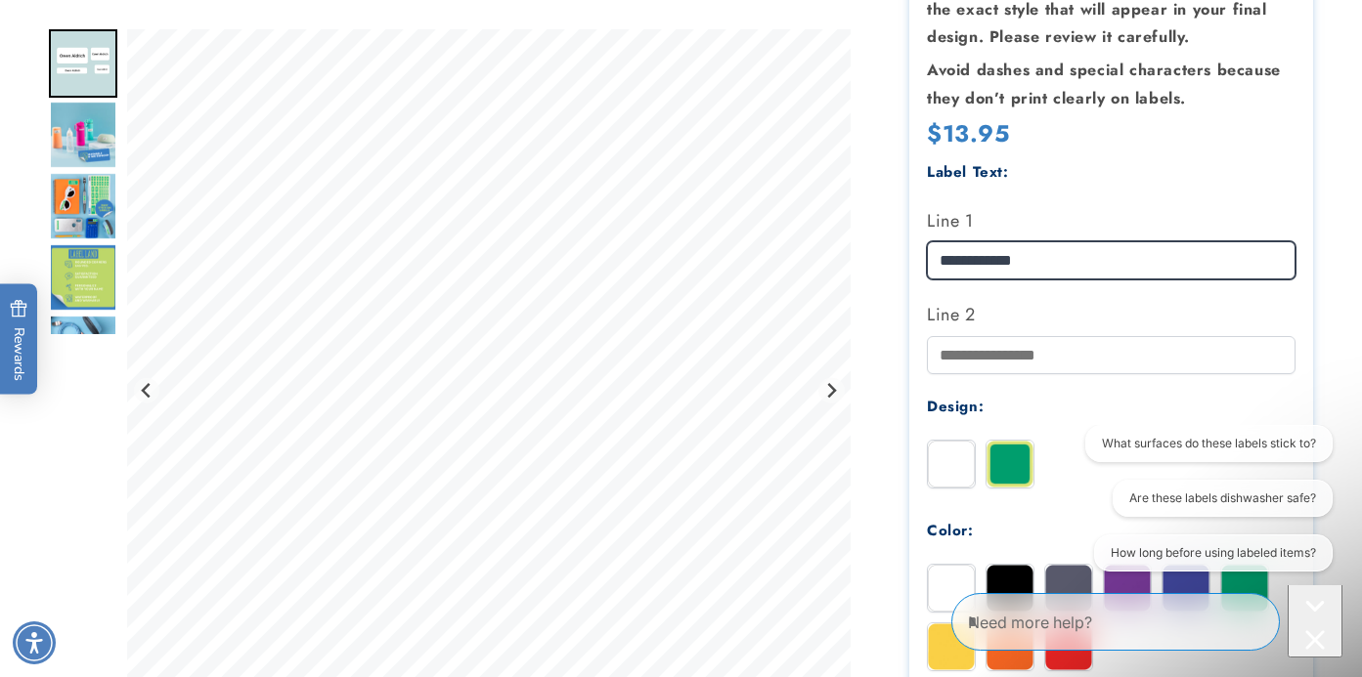
type input "**********"
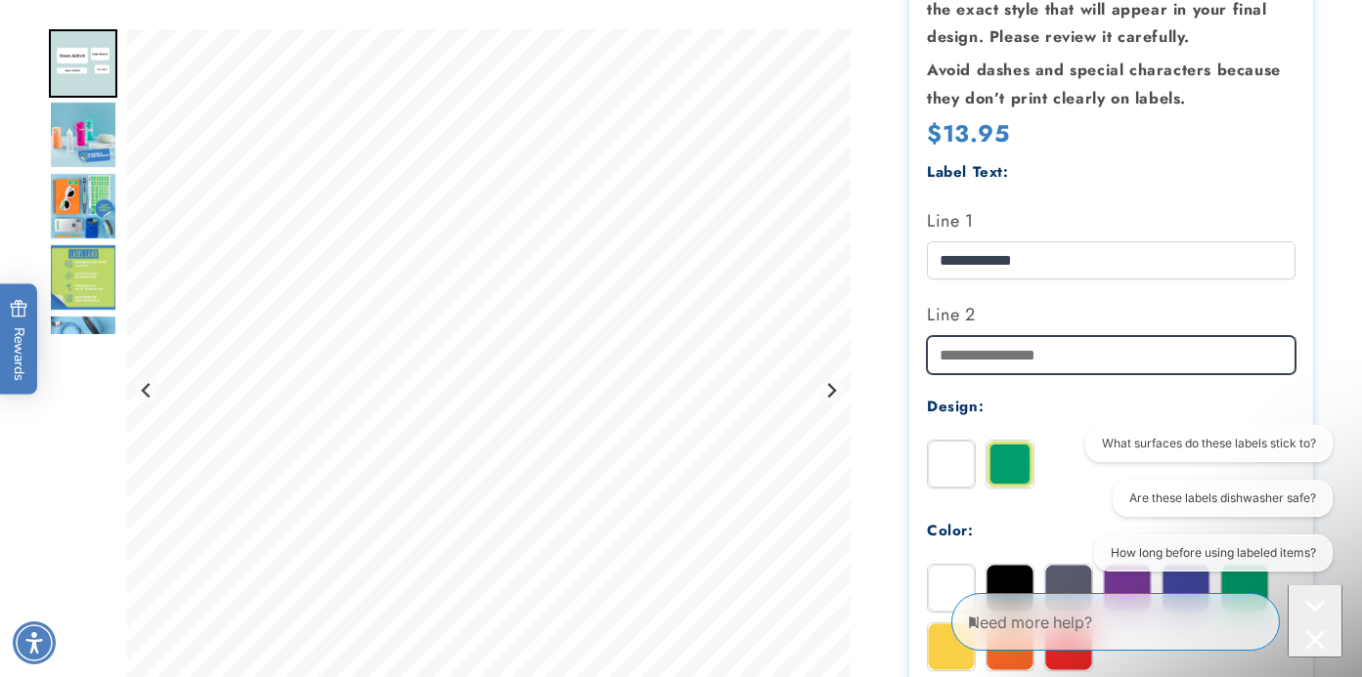
click at [1034, 358] on input "Line 2" at bounding box center [1111, 355] width 369 height 38
type input "**********"
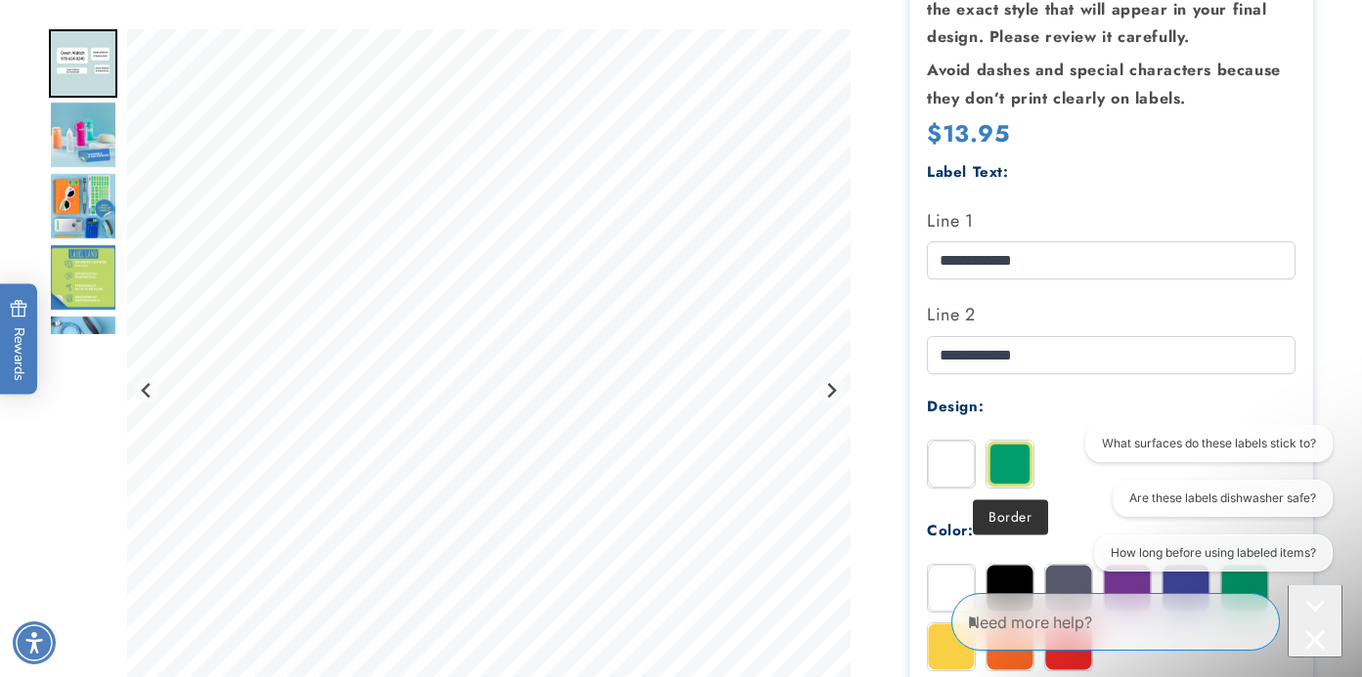
click at [1007, 476] on img at bounding box center [1009, 464] width 47 height 47
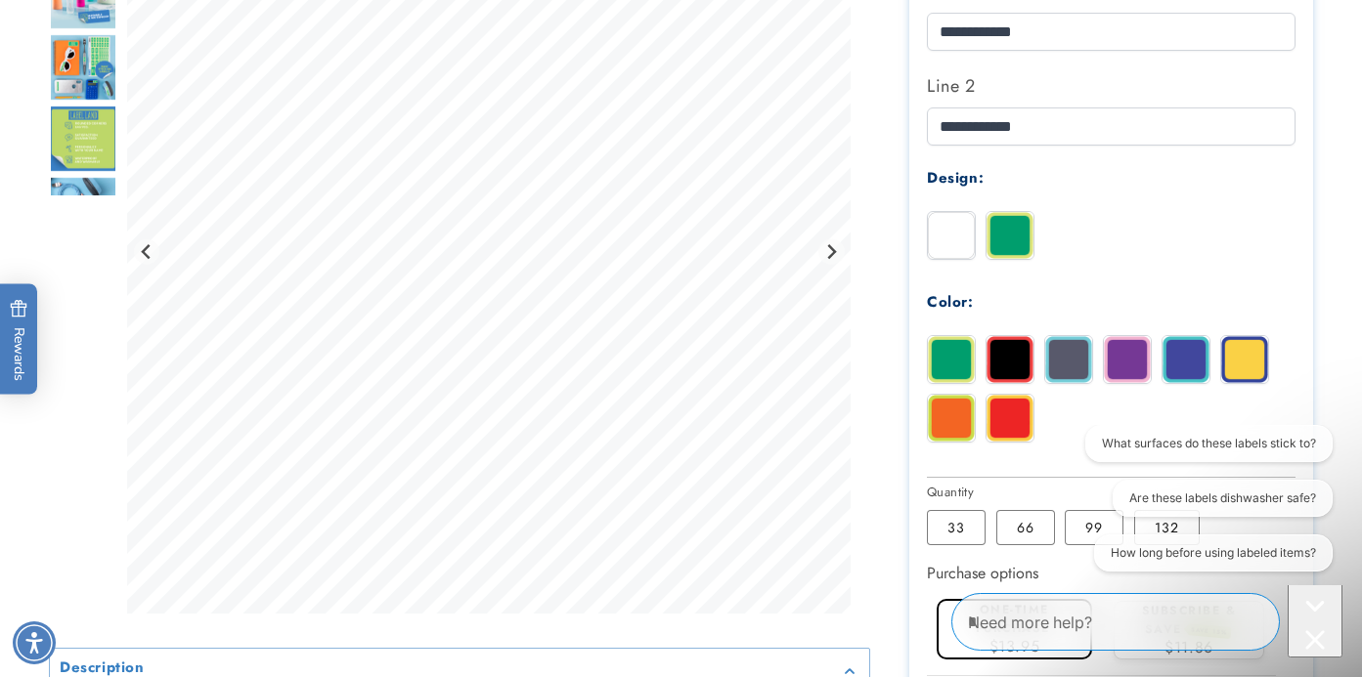
scroll to position [807, 0]
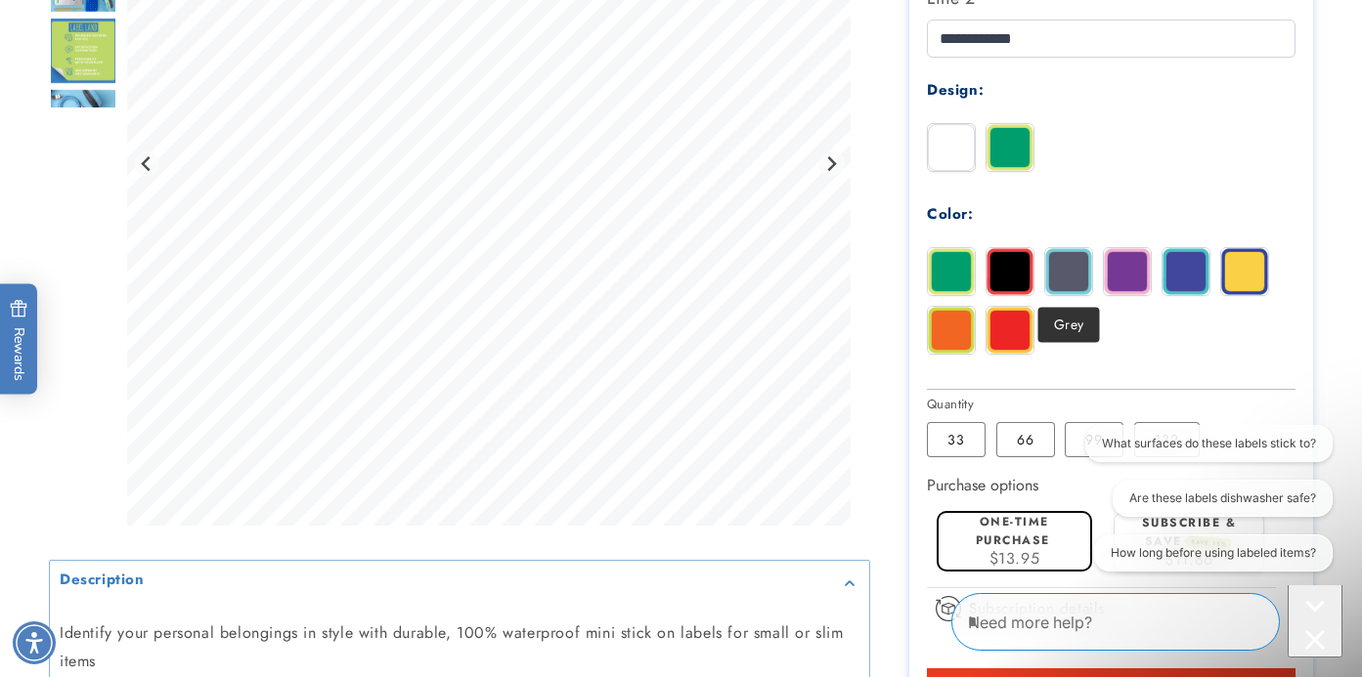
click at [1080, 274] on img at bounding box center [1068, 271] width 47 height 47
click at [1184, 273] on img at bounding box center [1185, 271] width 47 height 47
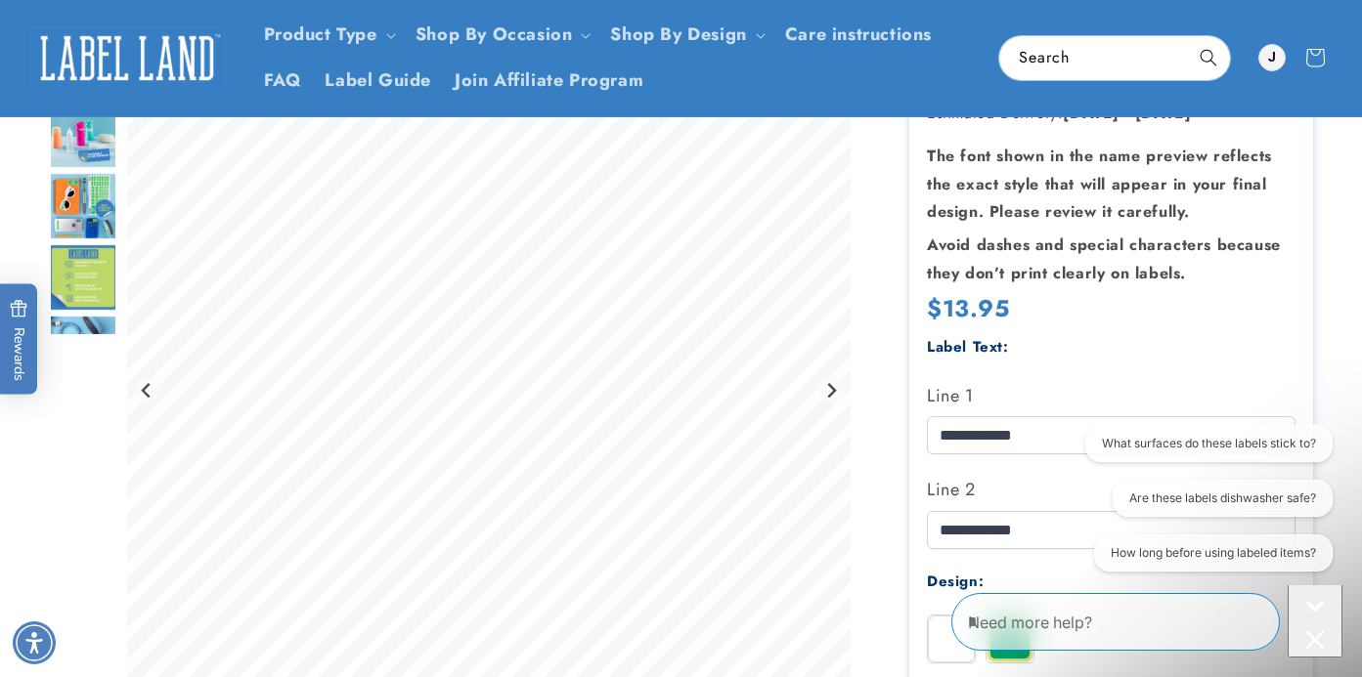
scroll to position [229, 0]
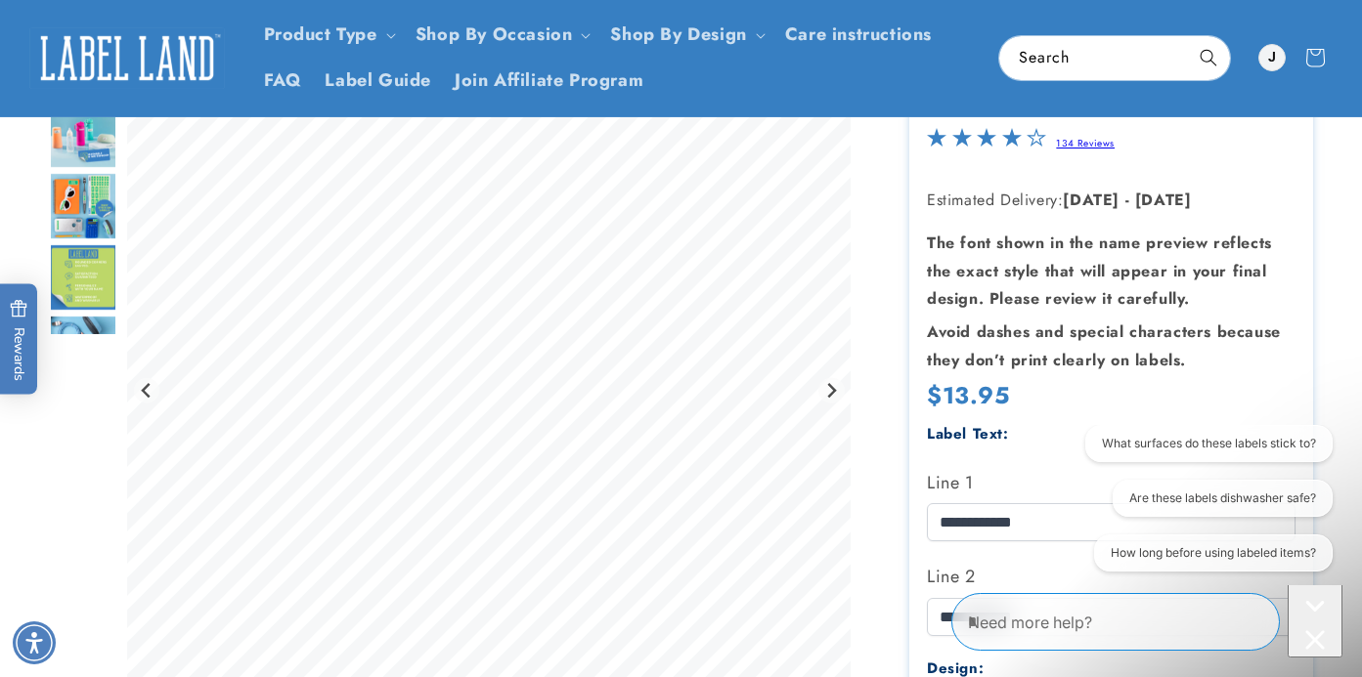
click at [86, 210] on img "Go to slide 4" at bounding box center [83, 206] width 68 height 68
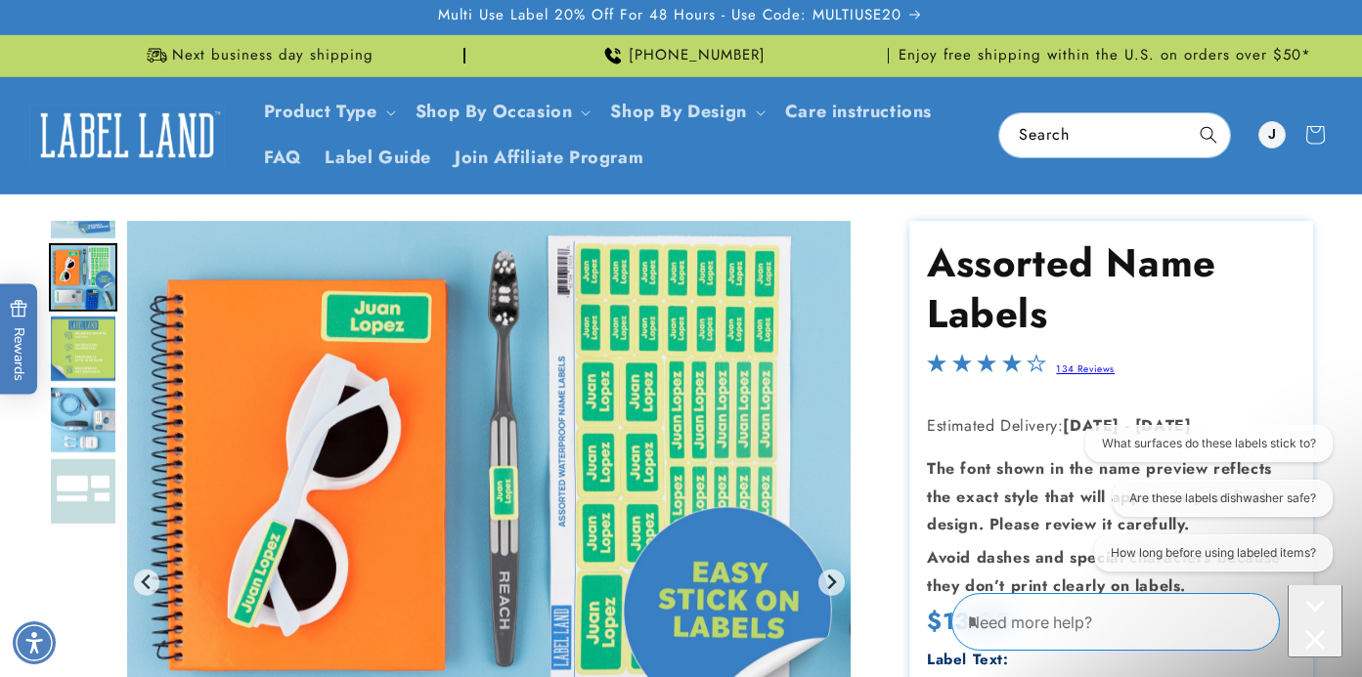
scroll to position [4, 0]
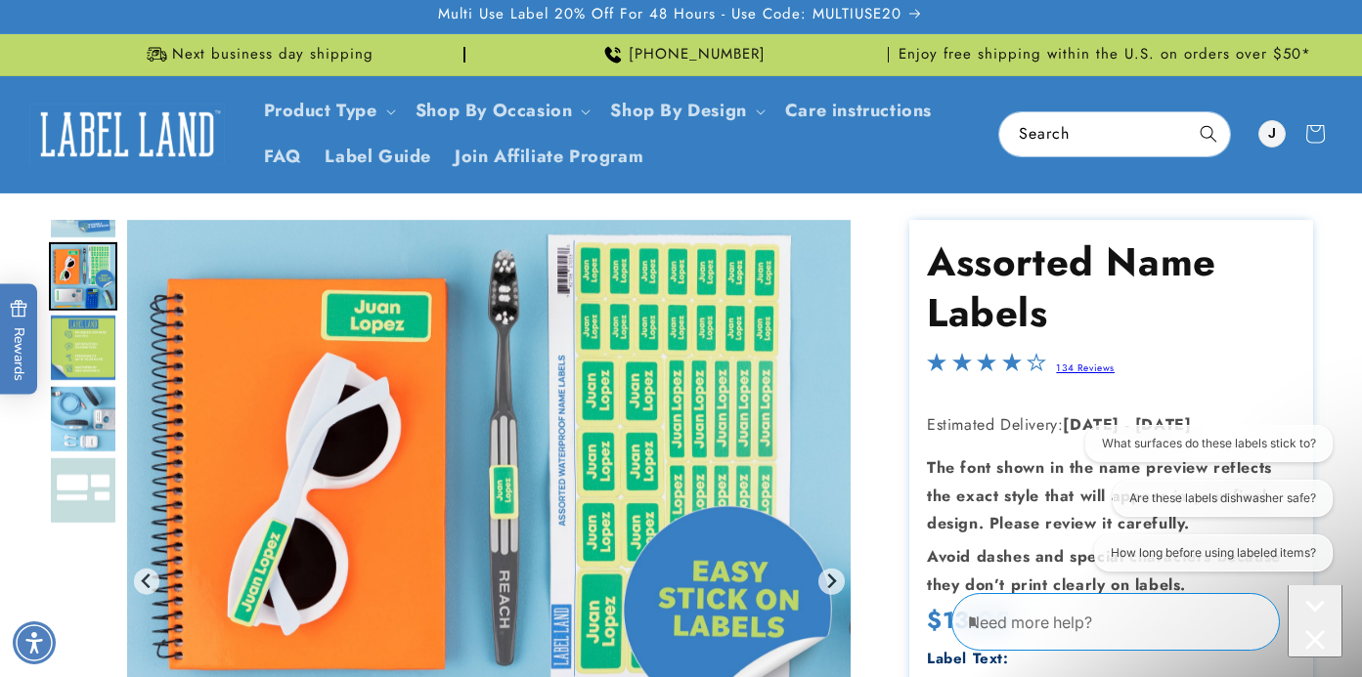
click at [74, 334] on img "Go to slide 5" at bounding box center [83, 348] width 68 height 68
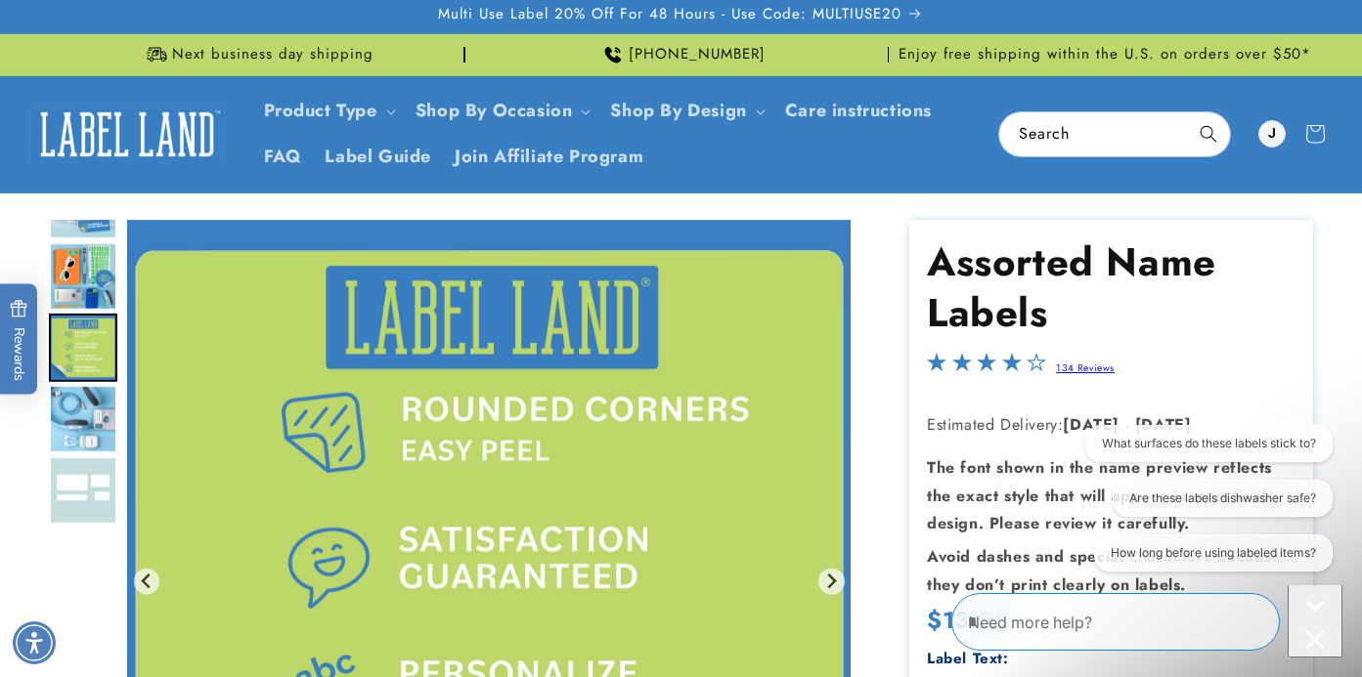
click at [86, 274] on img "Go to slide 4" at bounding box center [83, 276] width 68 height 68
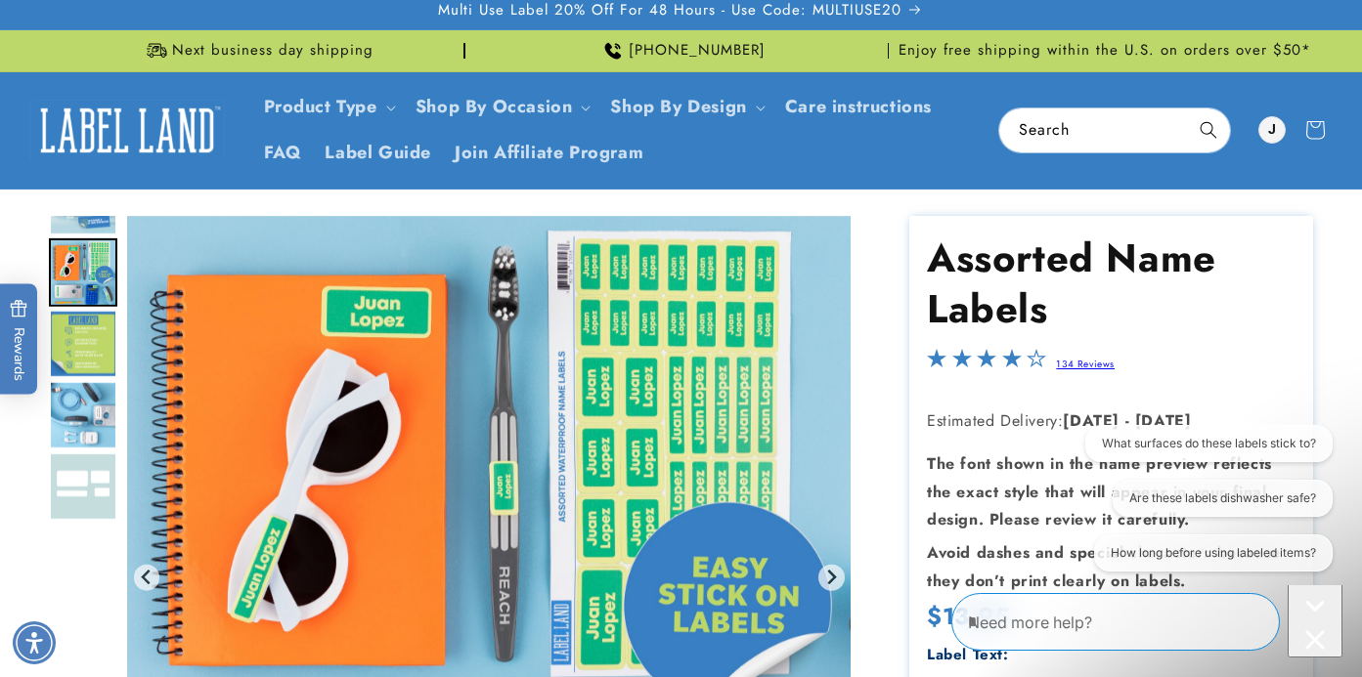
scroll to position [0, 0]
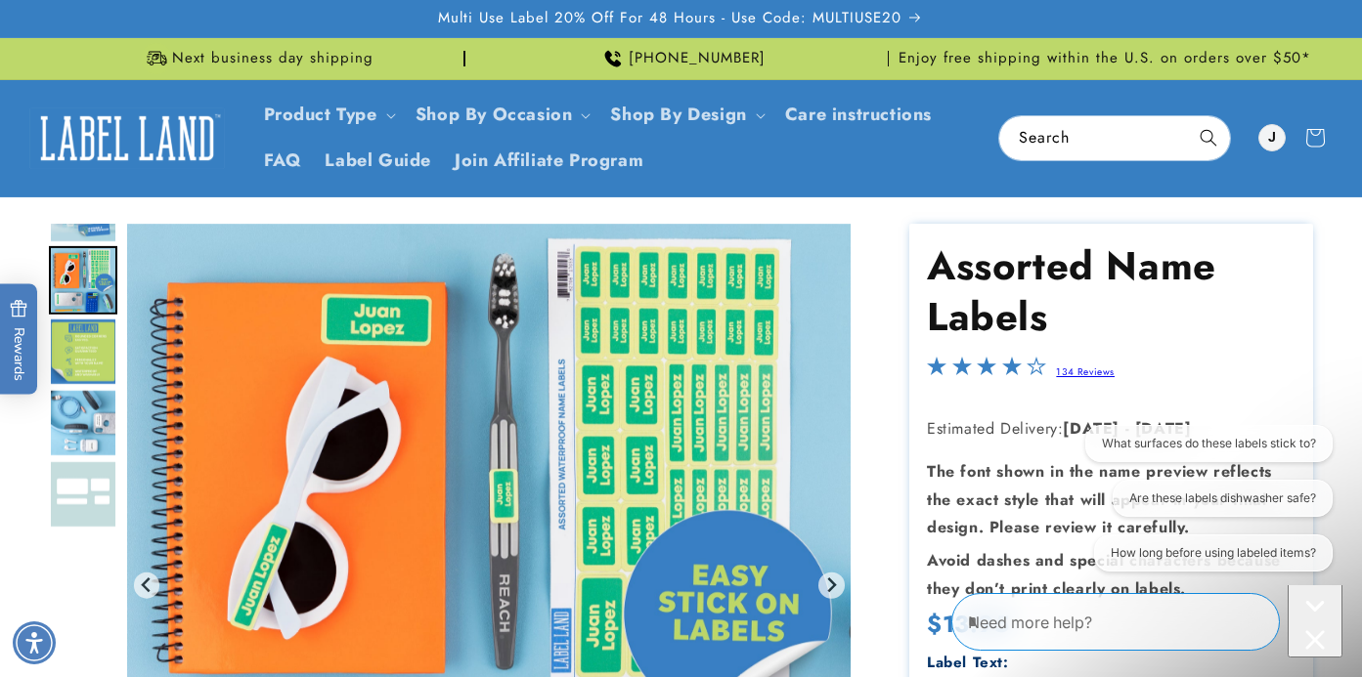
click at [90, 233] on img "Go to slide 3" at bounding box center [83, 209] width 68 height 68
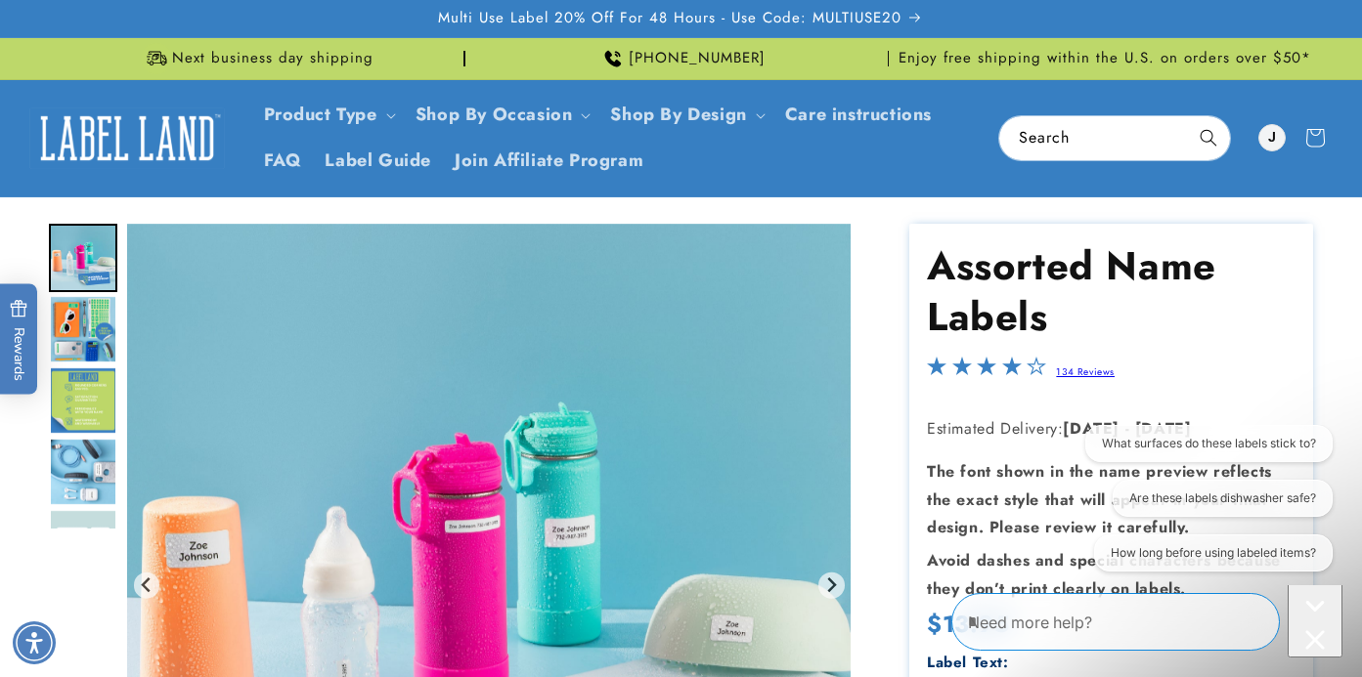
scroll to position [411, 0]
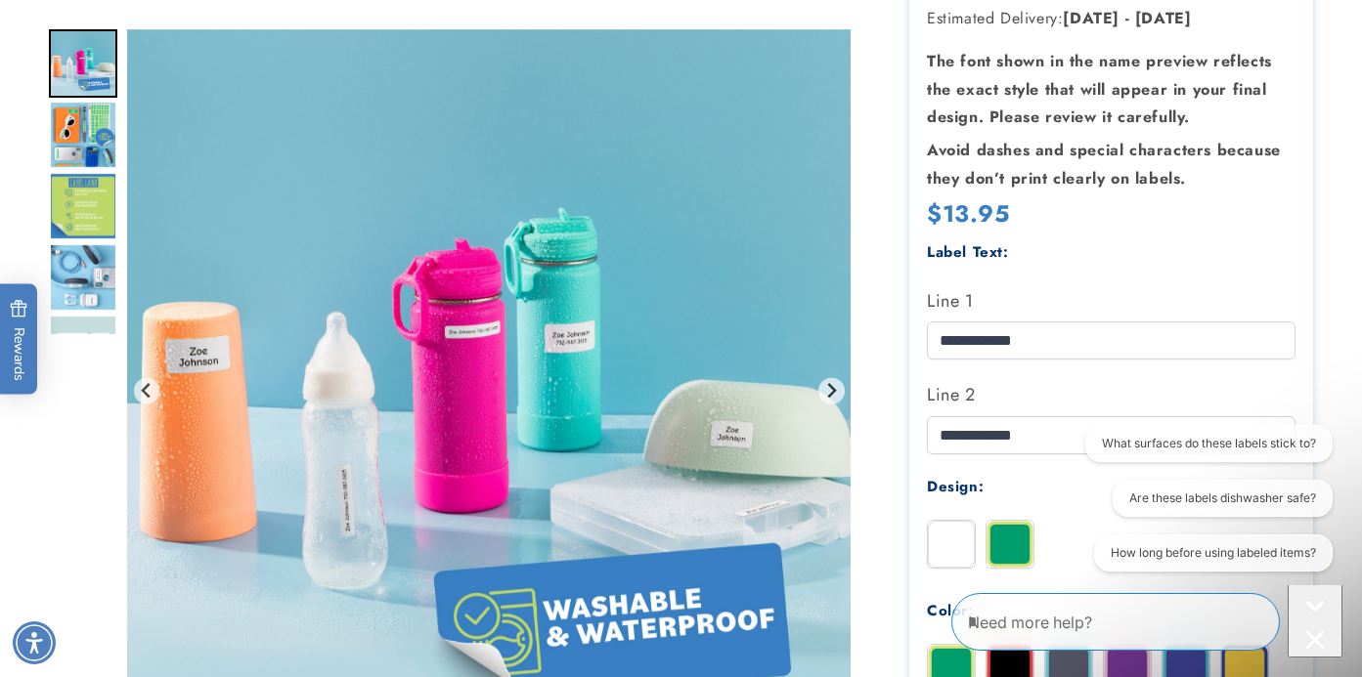
click at [86, 321] on img "Go to slide 7" at bounding box center [83, 349] width 68 height 68
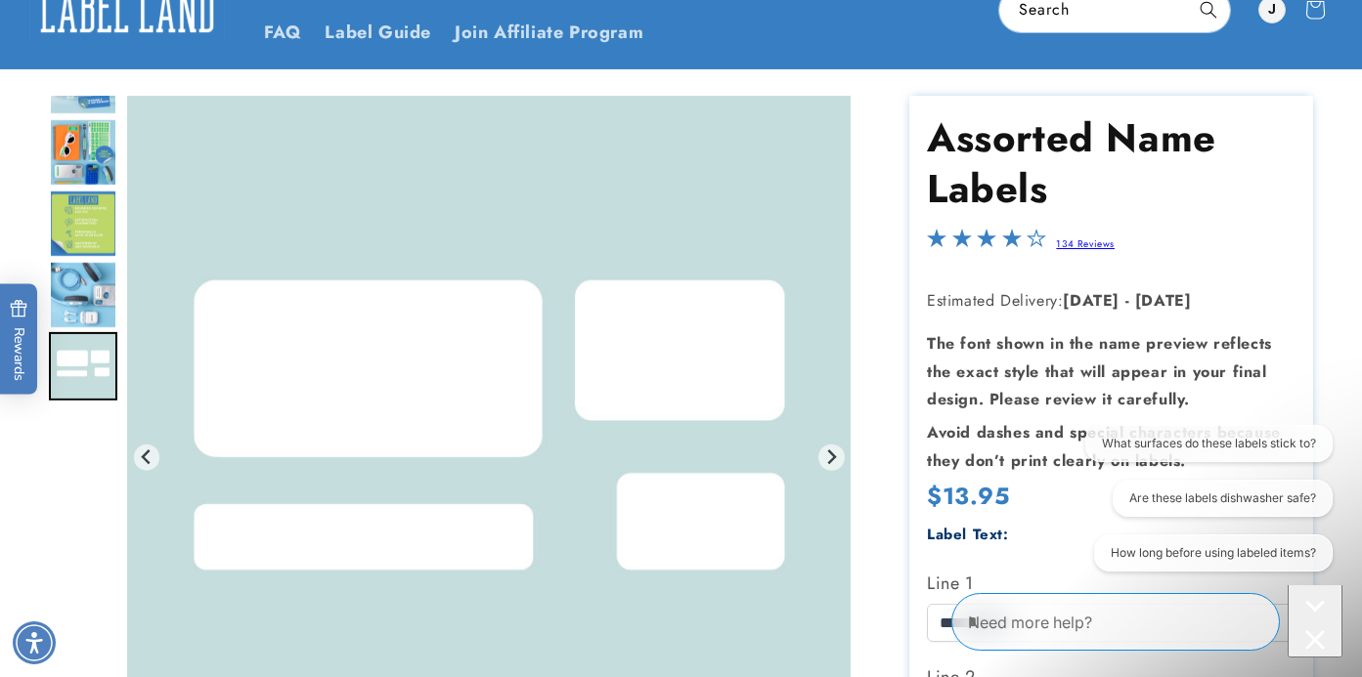
scroll to position [43, 0]
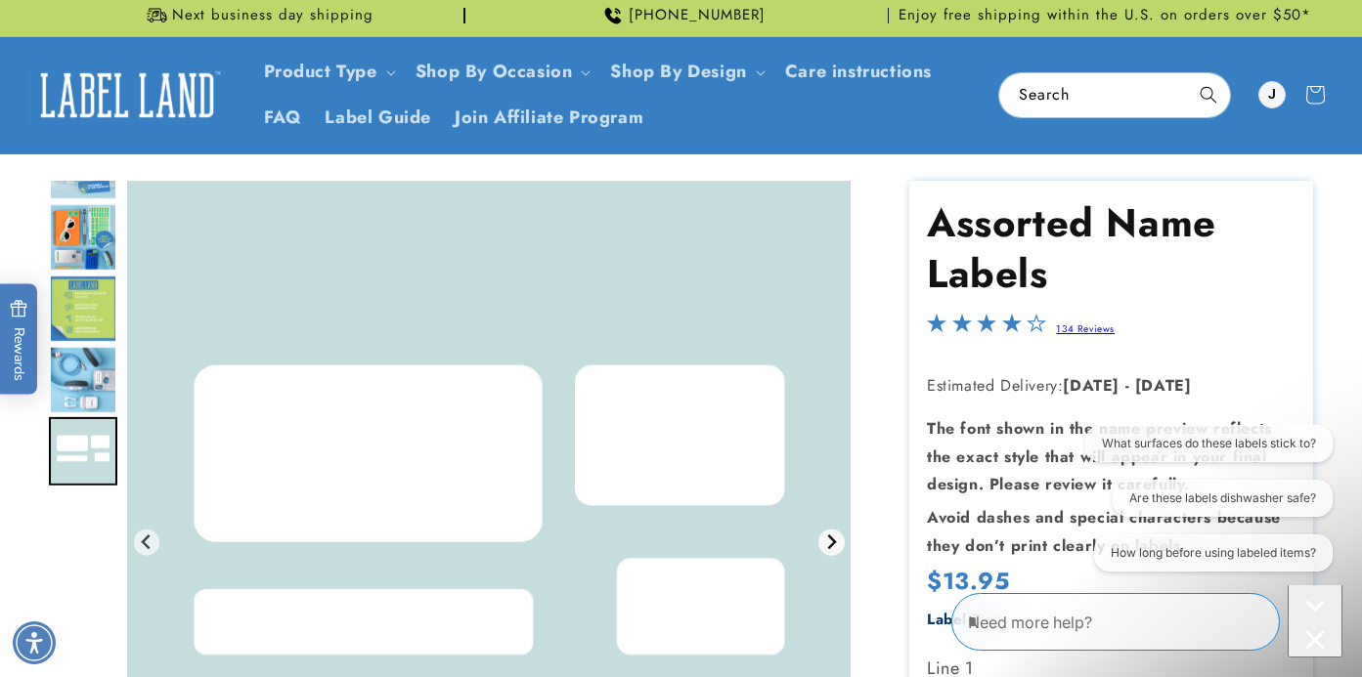
click at [828, 540] on icon "Go to first slide" at bounding box center [831, 543] width 16 height 16
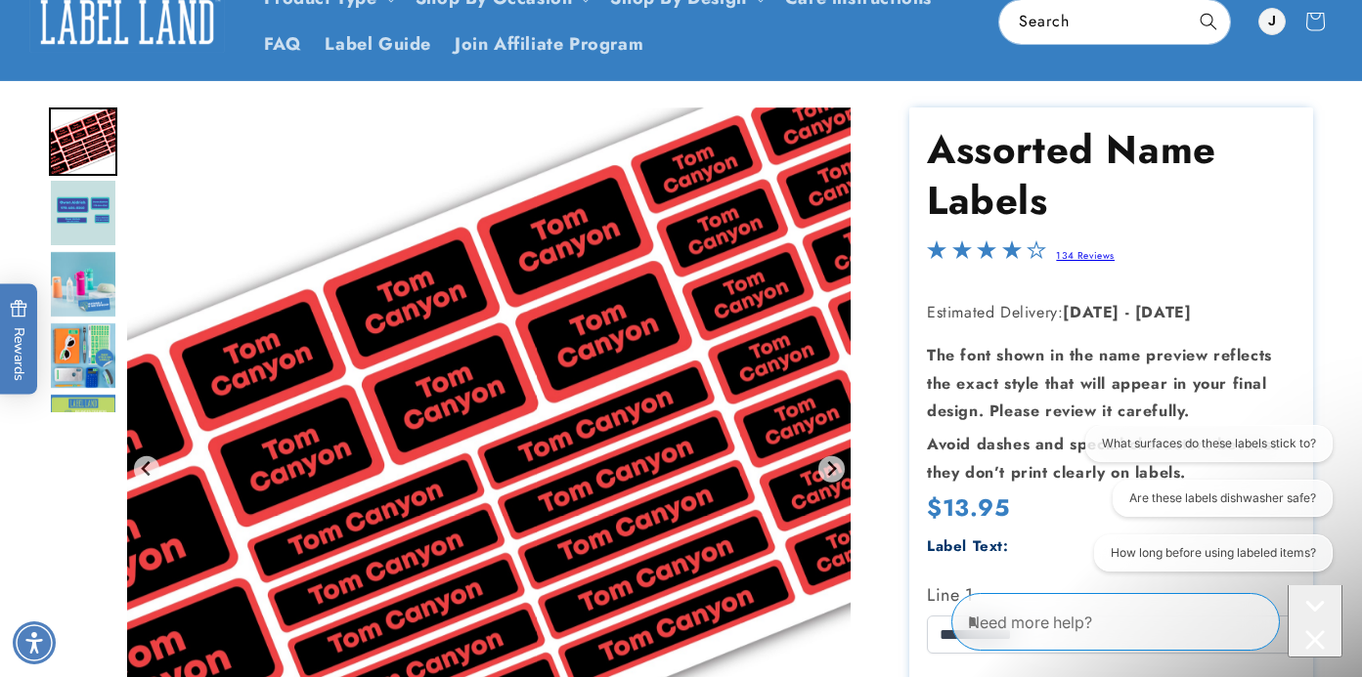
scroll to position [215, 0]
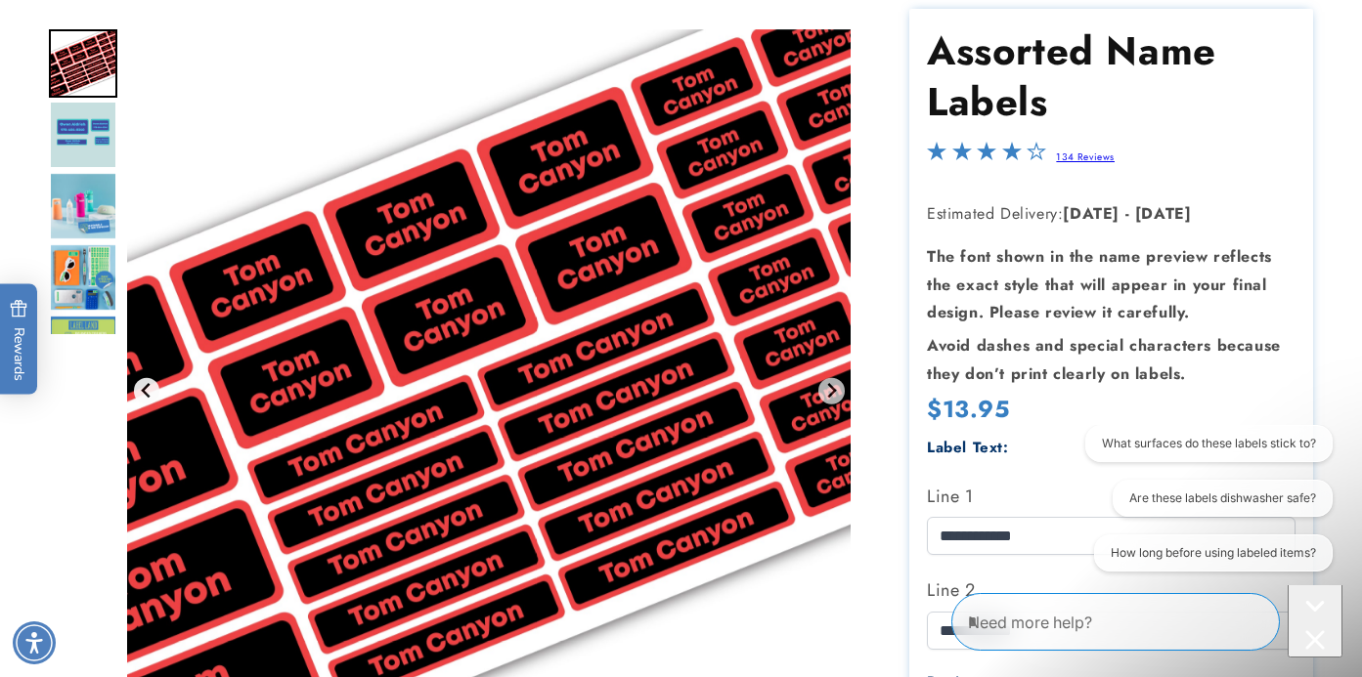
click at [143, 386] on icon "Go to last slide" at bounding box center [147, 391] width 16 height 16
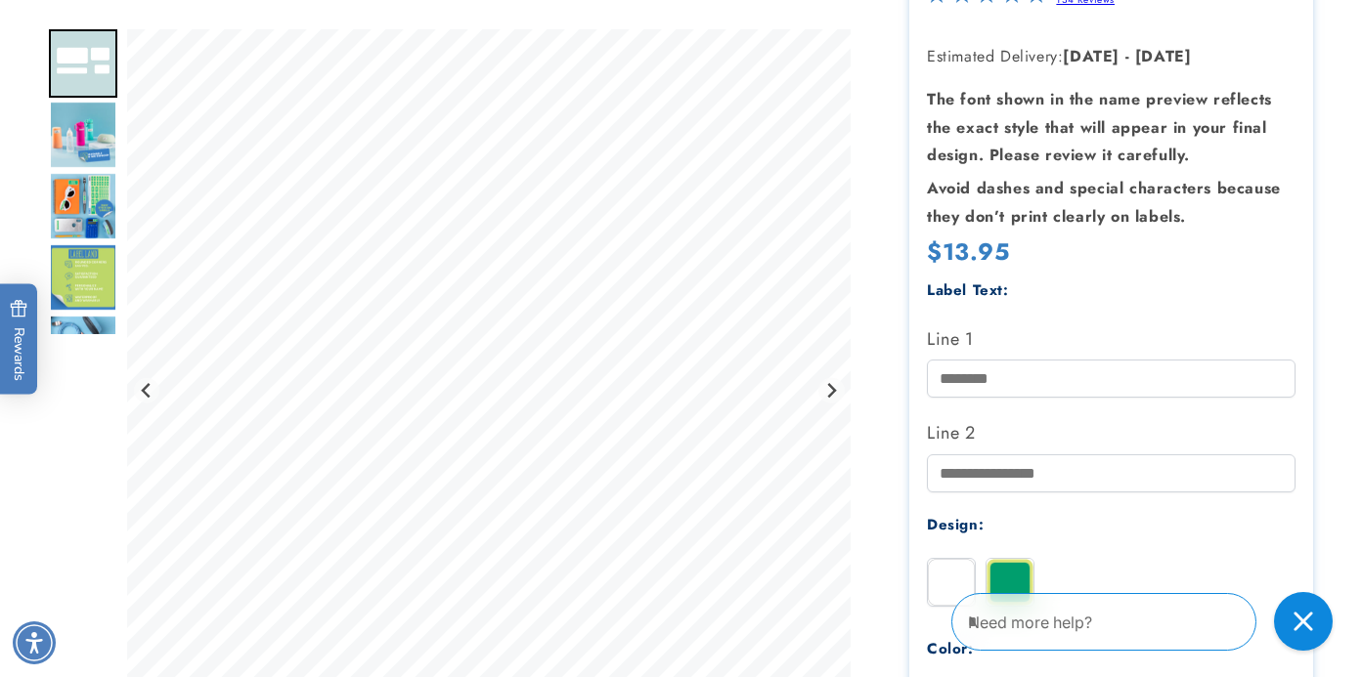
scroll to position [603, 0]
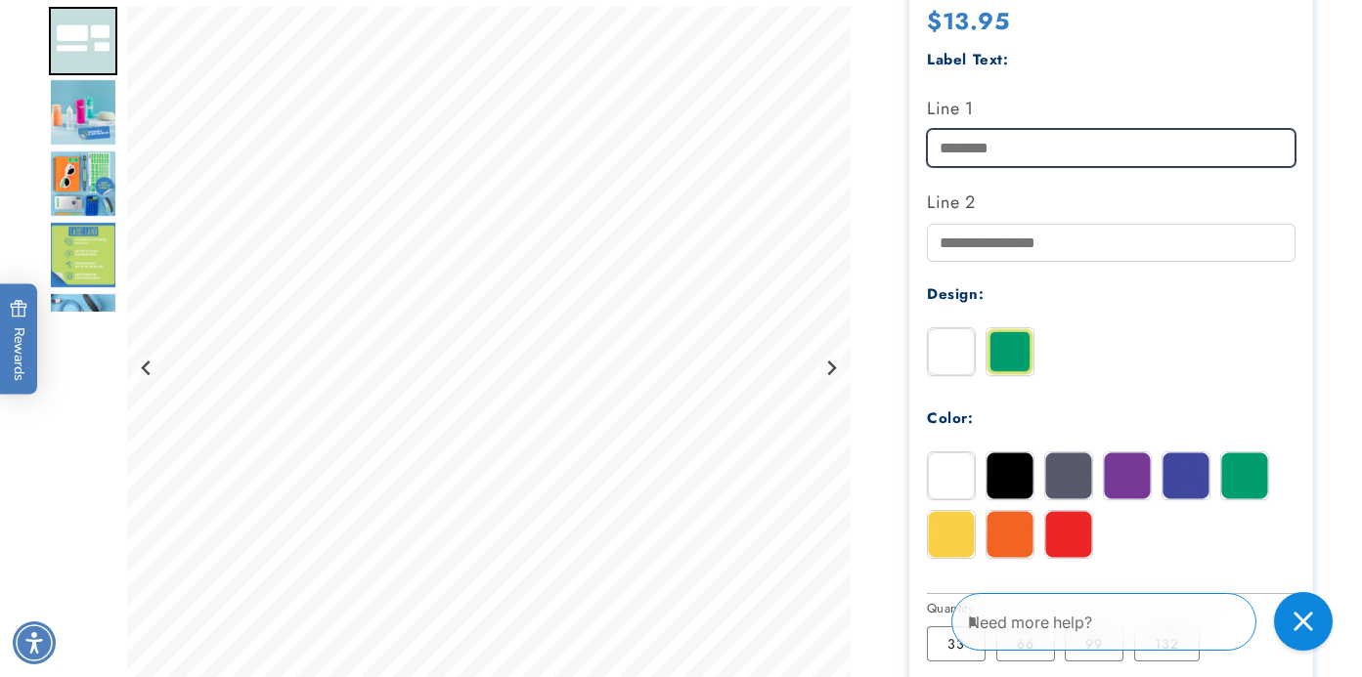
click at [1026, 142] on input "Line 1" at bounding box center [1111, 148] width 369 height 38
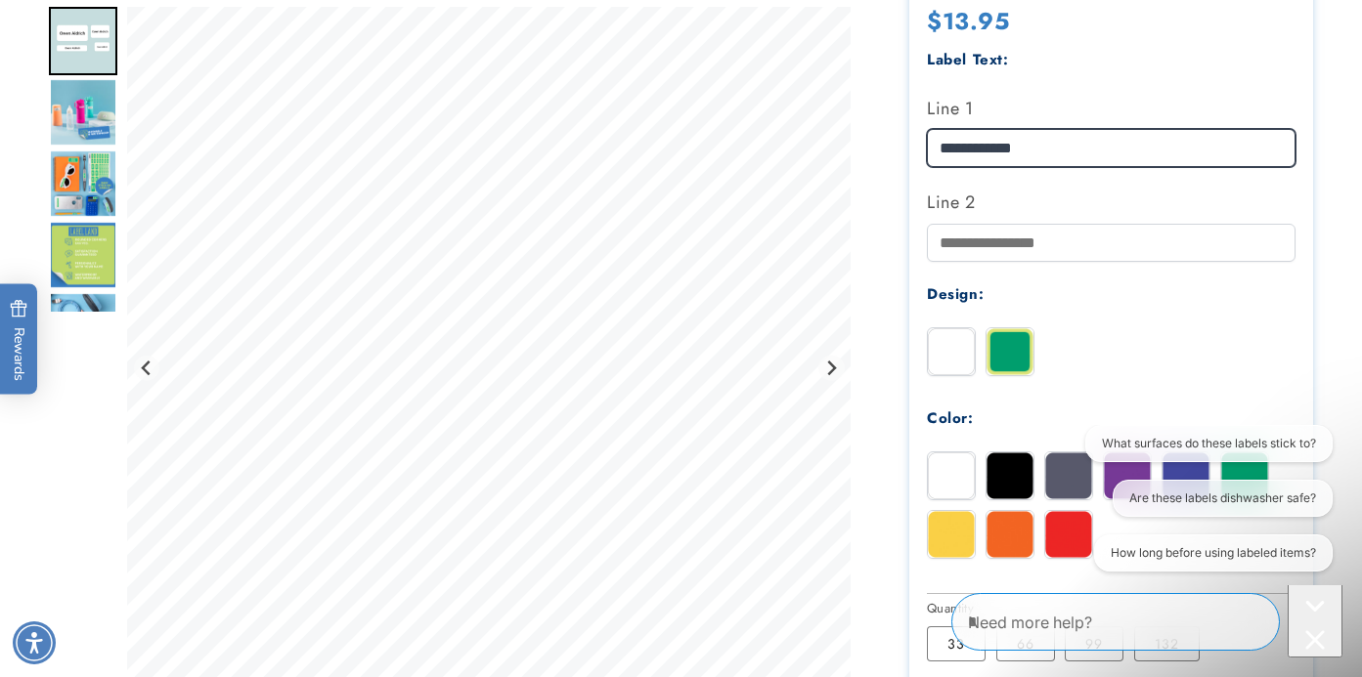
scroll to position [0, 0]
type input "**********"
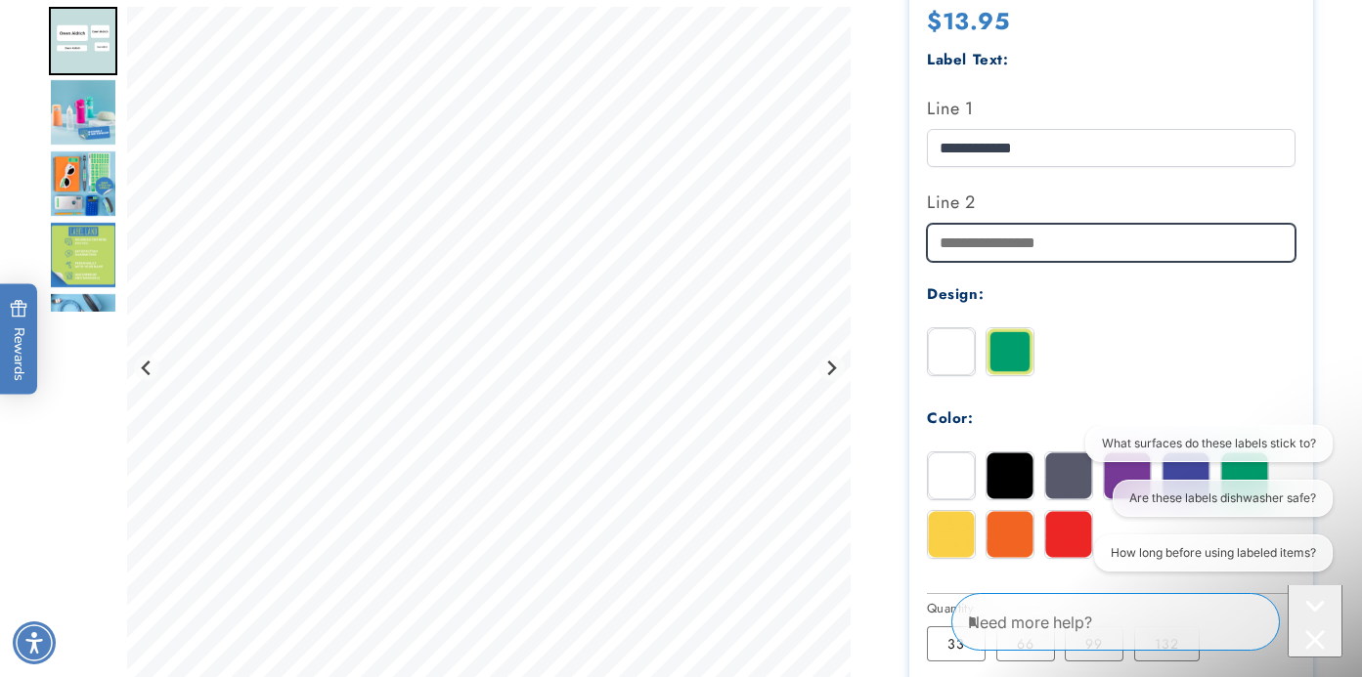
click at [1005, 254] on input "Line 2" at bounding box center [1111, 243] width 369 height 38
type input "**********"
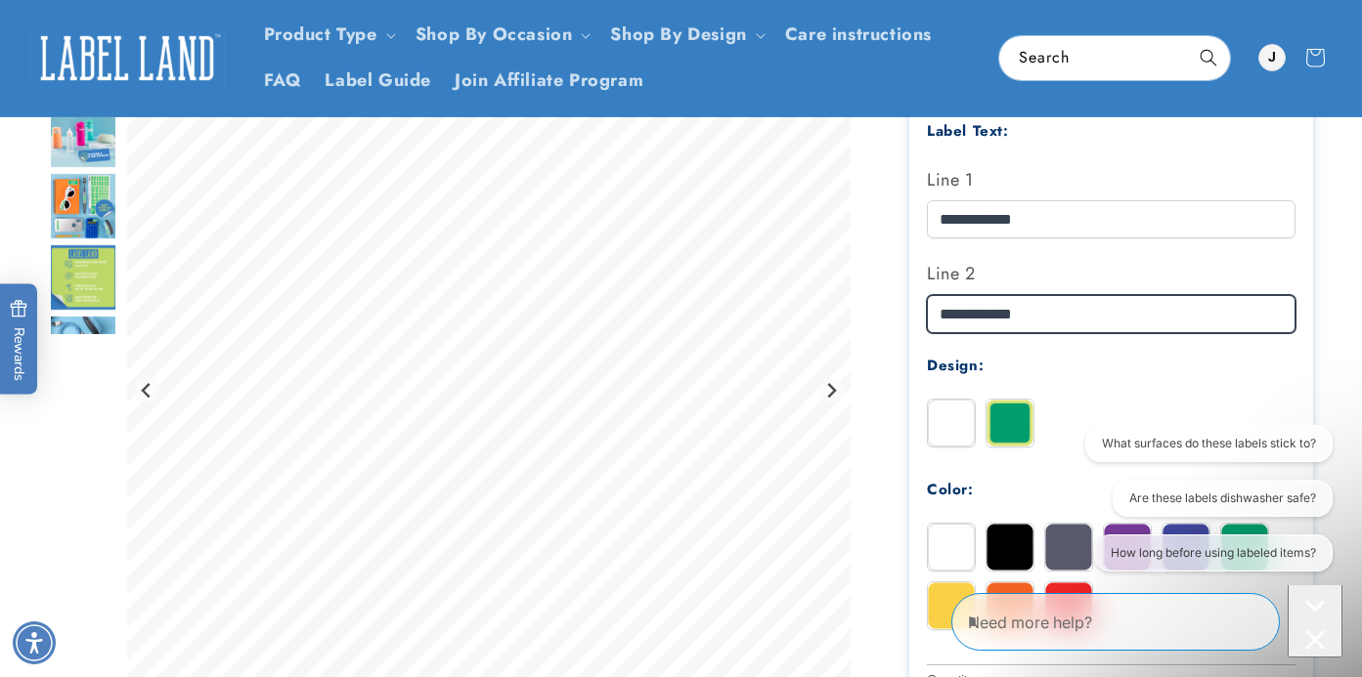
scroll to position [530, 0]
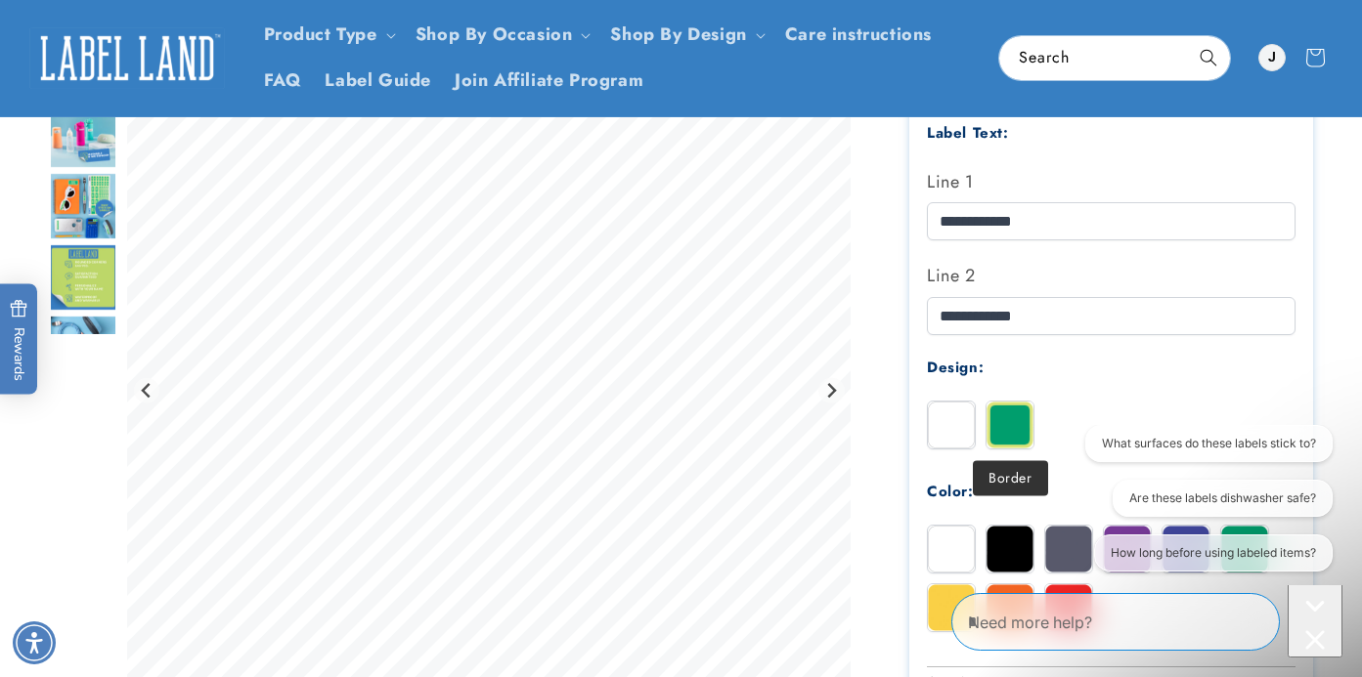
click at [1001, 429] on img at bounding box center [1009, 425] width 47 height 47
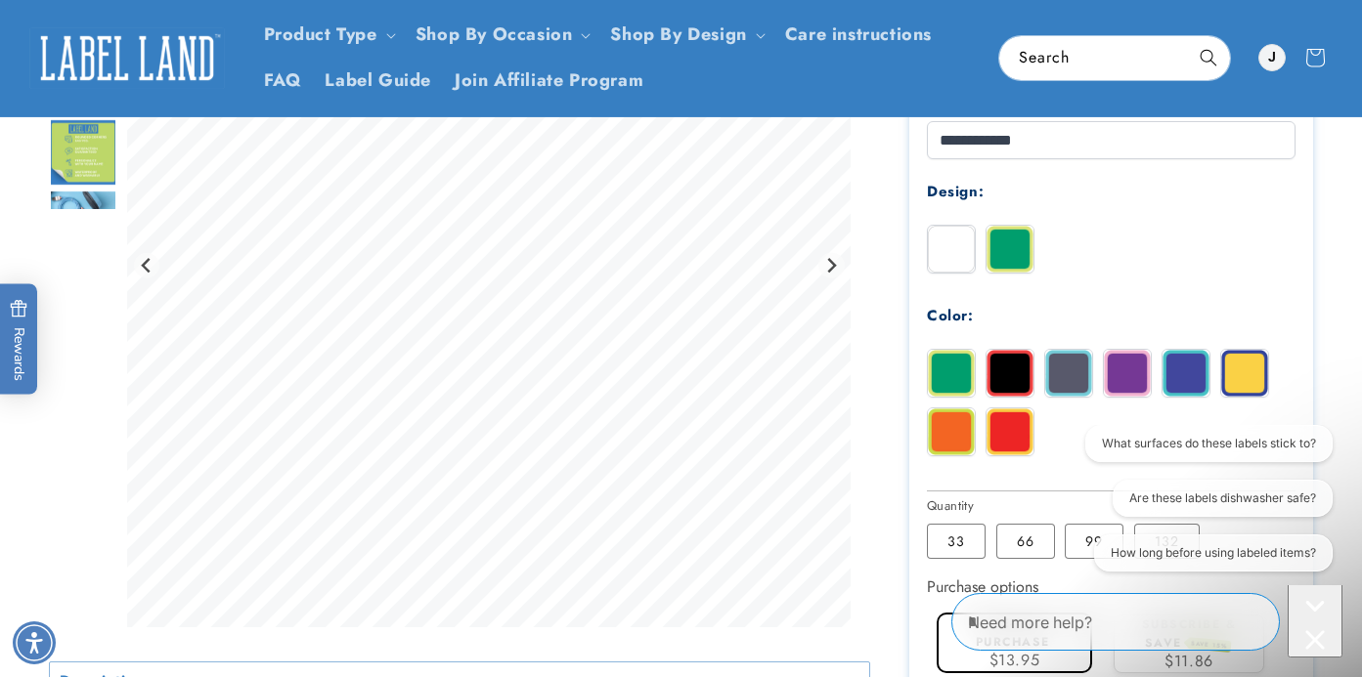
scroll to position [899, 0]
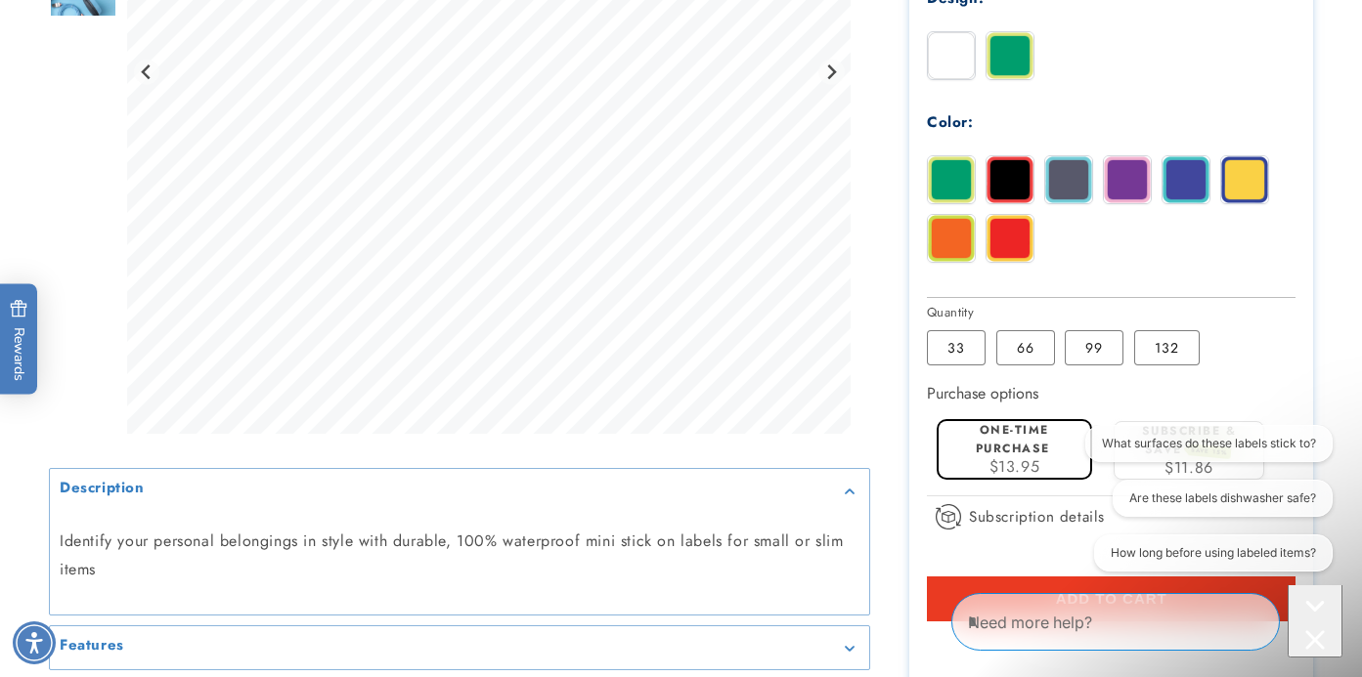
click at [1191, 188] on img at bounding box center [1185, 179] width 47 height 47
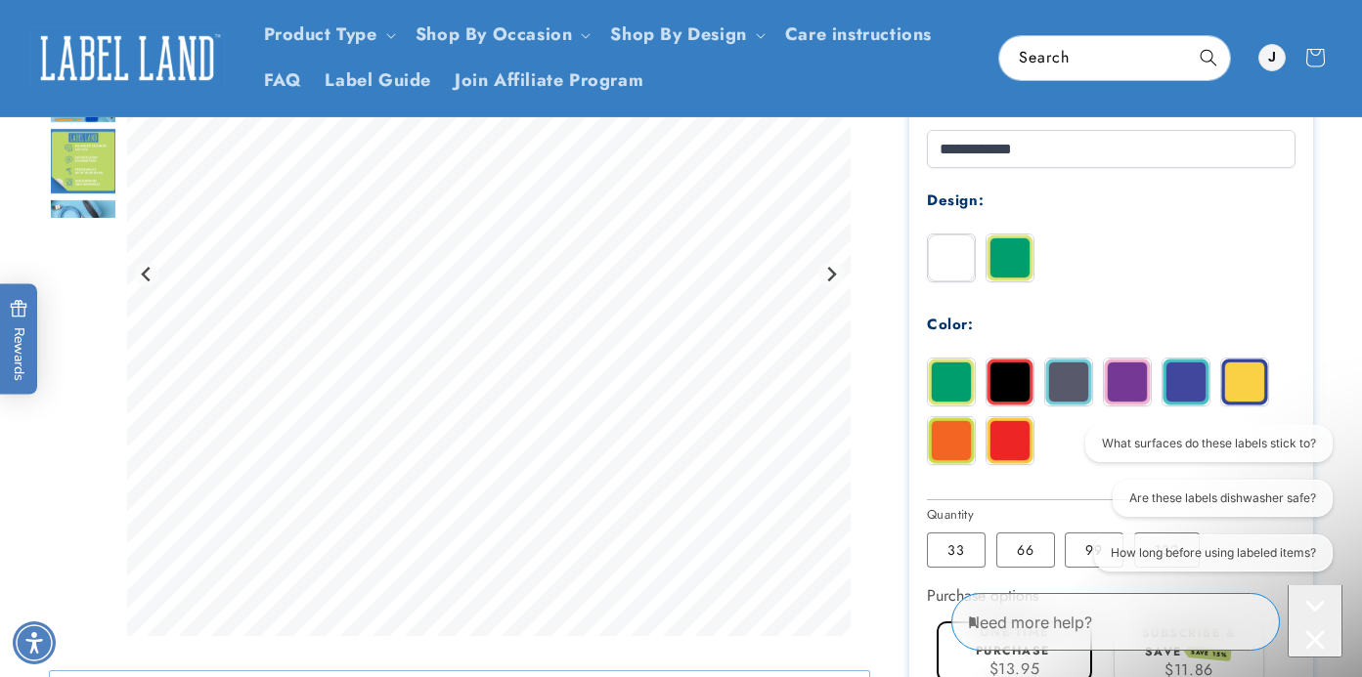
scroll to position [877, 0]
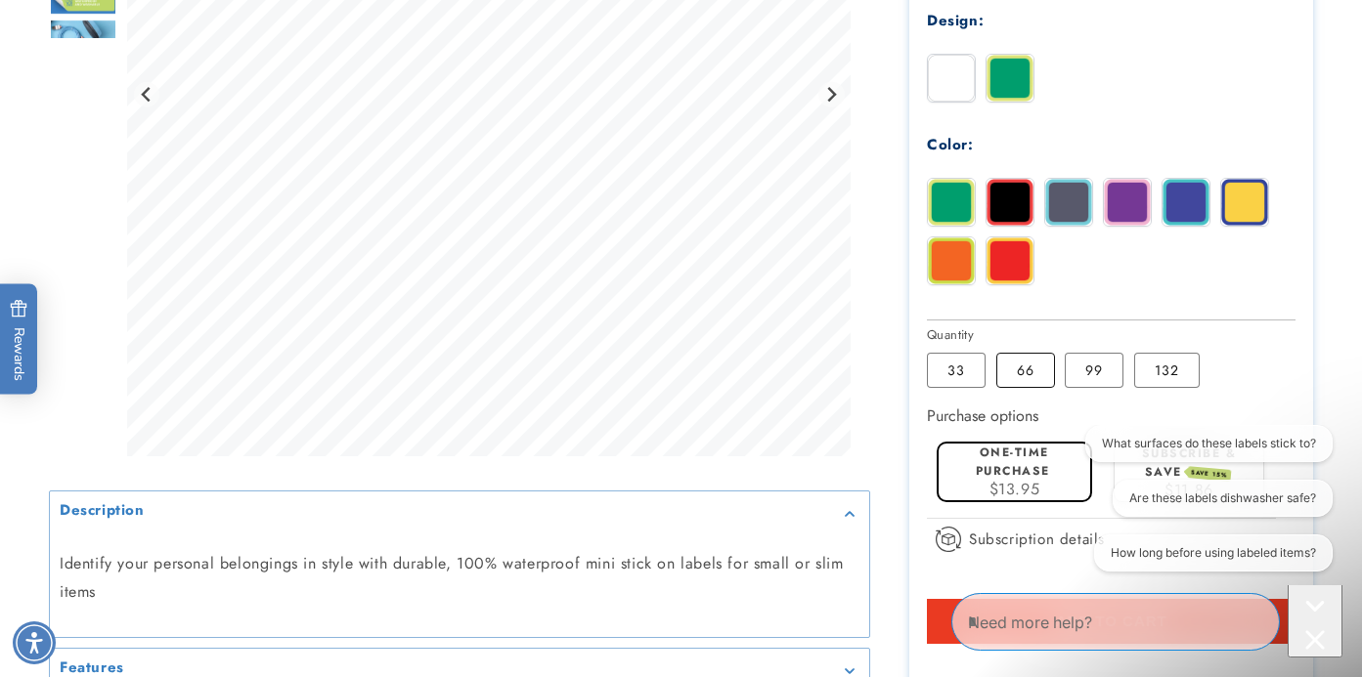
click at [1025, 371] on label "66 Variant sold out or unavailable" at bounding box center [1025, 370] width 59 height 35
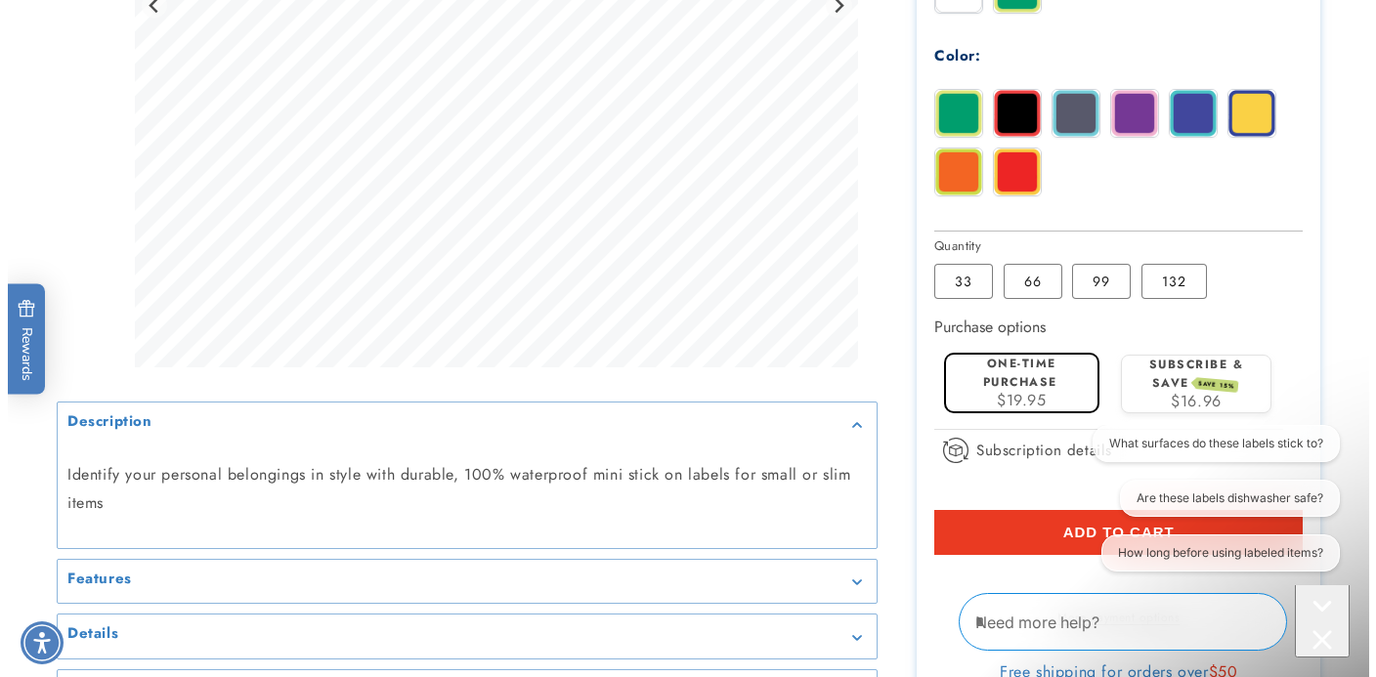
scroll to position [1025, 0]
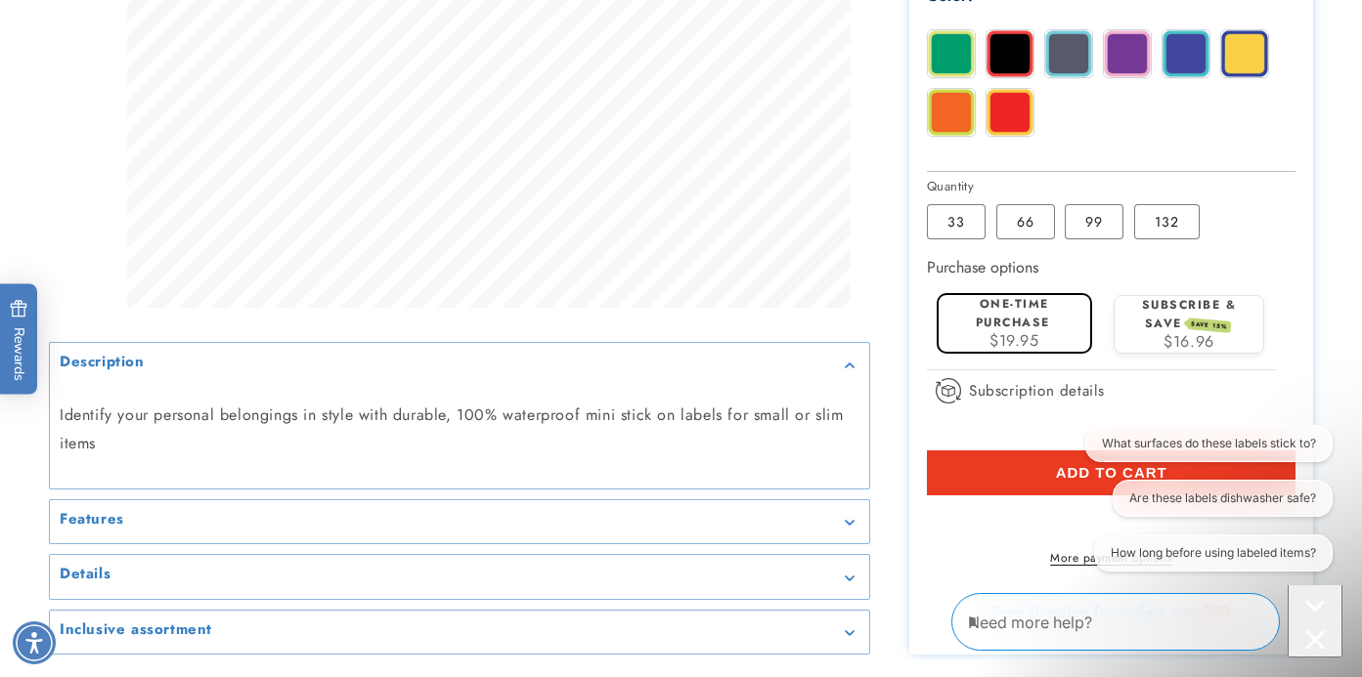
click at [991, 466] on button "Add to cart" at bounding box center [1111, 473] width 369 height 45
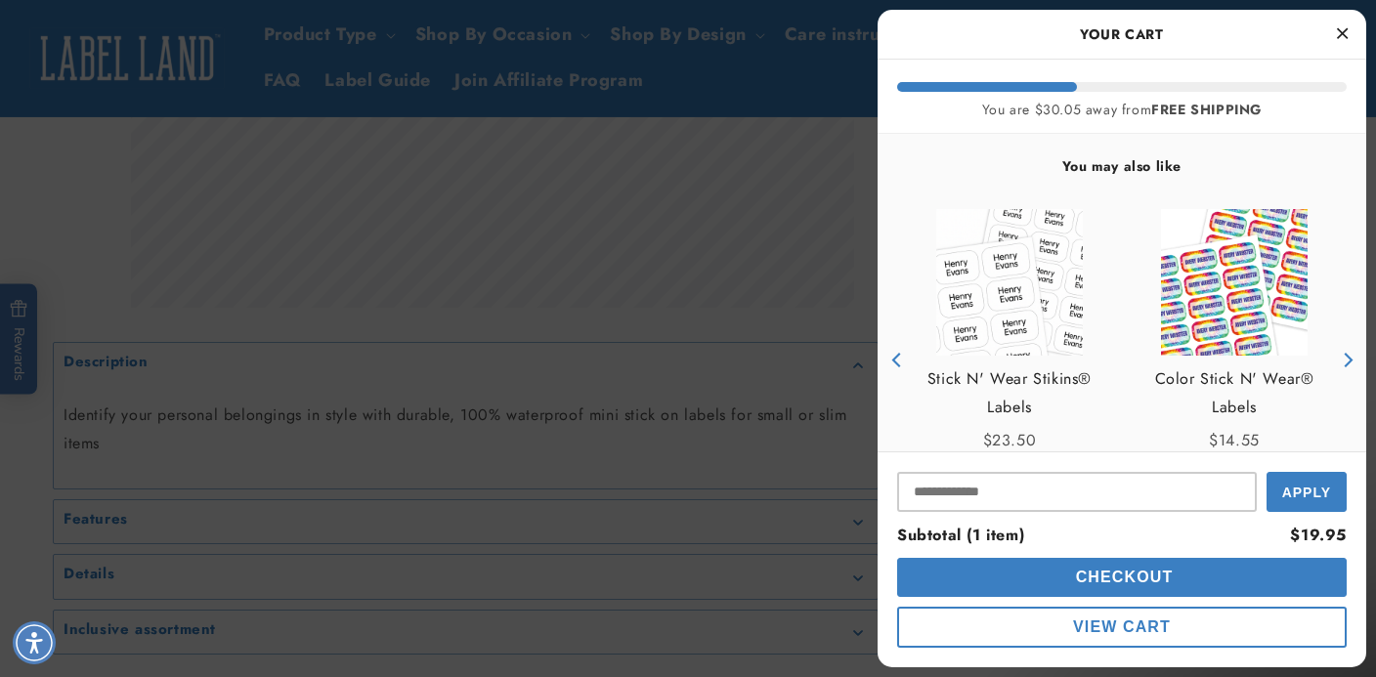
scroll to position [230, 0]
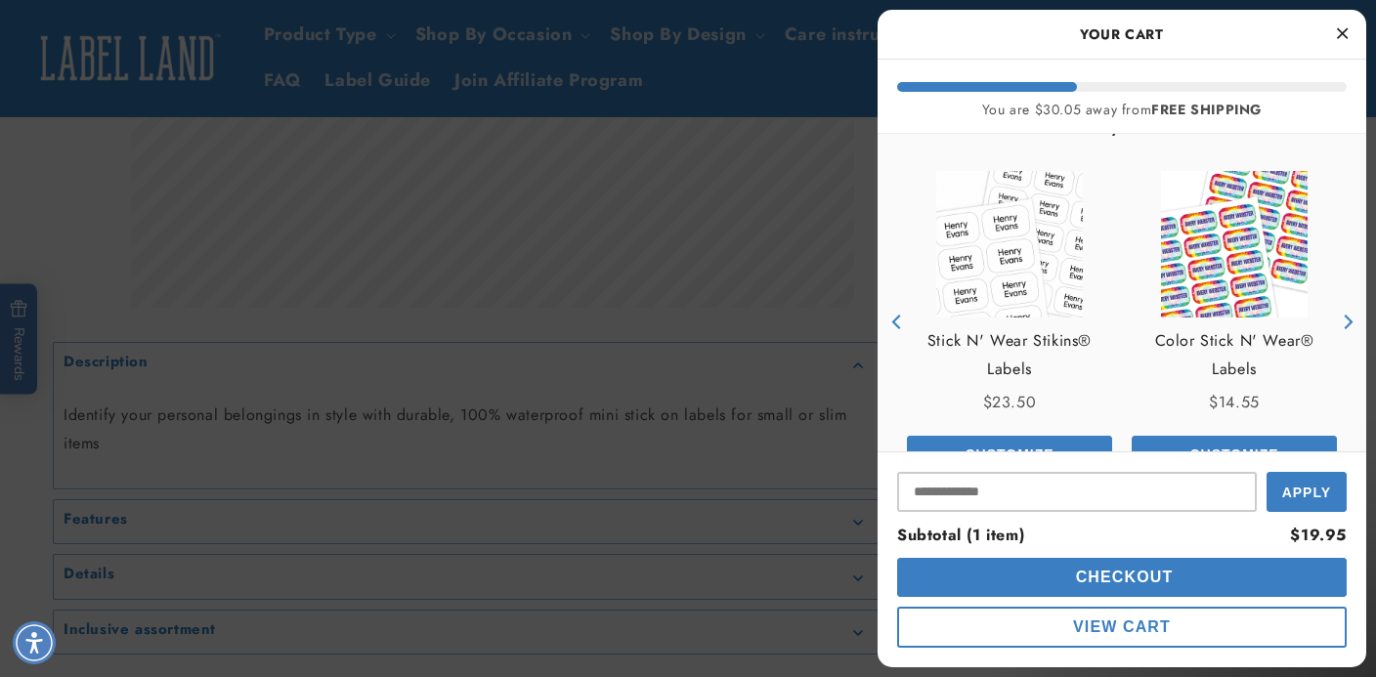
click at [1160, 571] on span "Checkout" at bounding box center [1122, 577] width 103 height 17
